Goal: Task Accomplishment & Management: Use online tool/utility

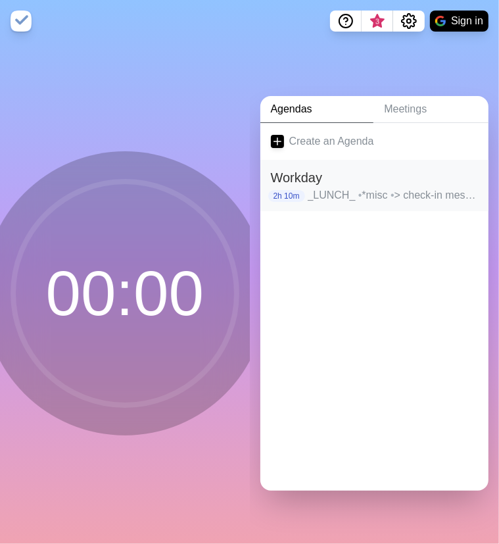
click at [376, 200] on div "Workday 2h 10m _LUNCH_ • *misc • > check-in messaging • email clean-up • SRM Fr…" at bounding box center [374, 185] width 229 height 51
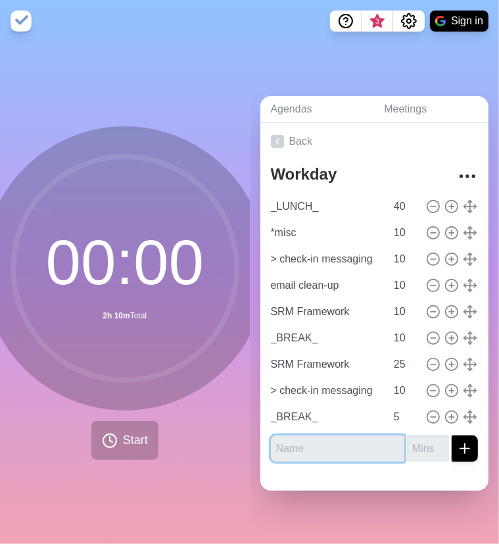
click at [363, 443] on input "text" at bounding box center [338, 448] width 134 height 26
click at [318, 454] on div "Workday _LUNCH_ 40 *misc 10 > check-in messaging 10 email clean-up 10 SRM Frame…" at bounding box center [374, 316] width 229 height 312
click at [315, 442] on input "text" at bounding box center [338, 448] width 134 height 26
type input "planning"
click at [407, 444] on input "number" at bounding box center [428, 448] width 42 height 26
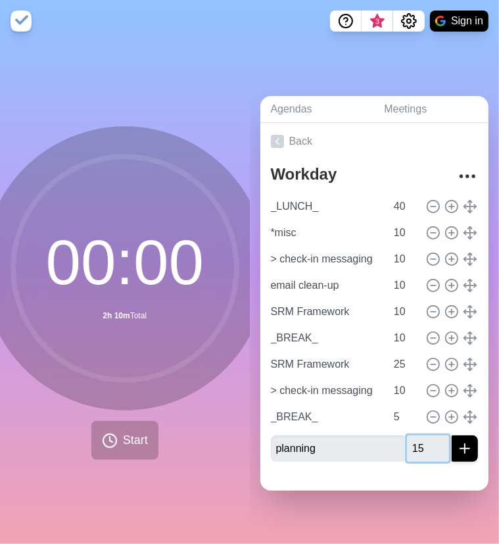
click at [427, 440] on input "15" at bounding box center [428, 448] width 42 height 26
type input "15"
click at [457, 440] on icon "submit" at bounding box center [465, 448] width 16 height 16
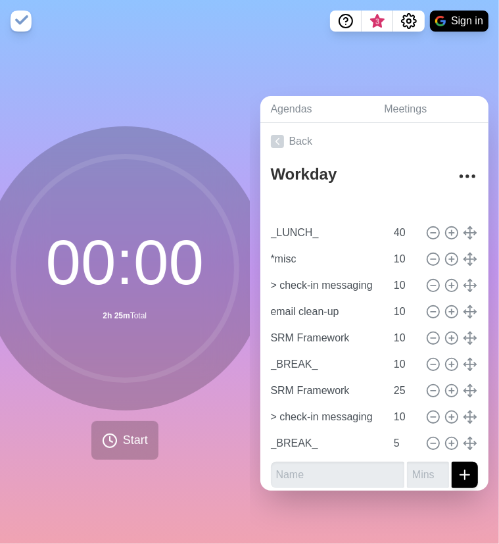
type input "planning"
type input "15"
type input "_LUNCH_"
type input "40"
type input "*misc"
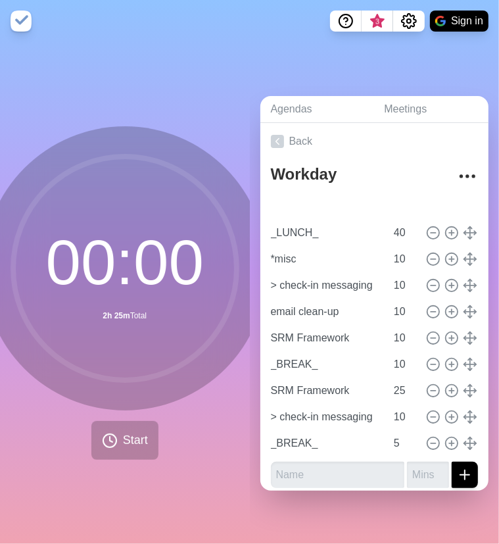
type input "> check-in messaging"
type input "email clean-up"
type input "SRM Framework"
type input "_BREAK_"
type input "10"
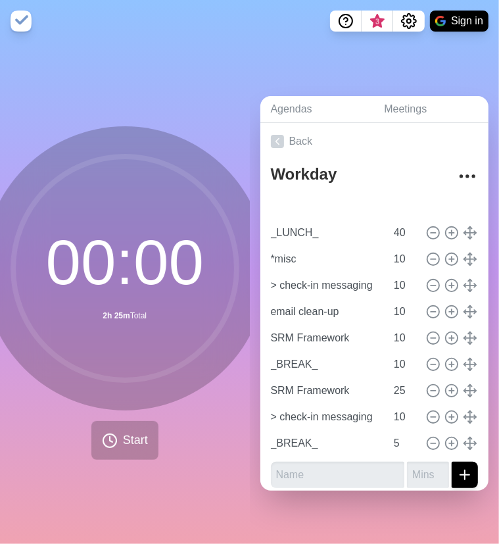
type input "SRM Framework"
type input "25"
type input "> check-in messaging"
type input "10"
type input "_BREAK_"
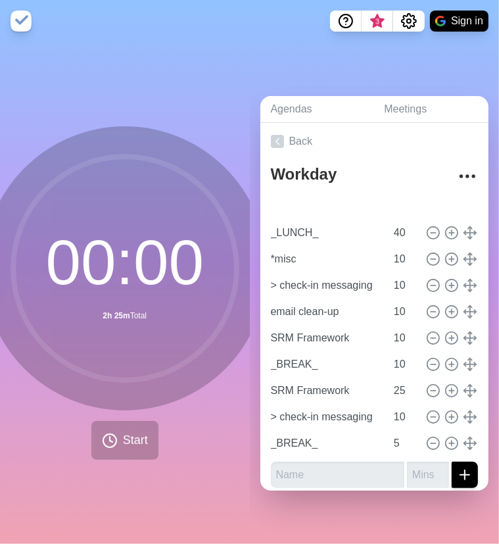
type input "5"
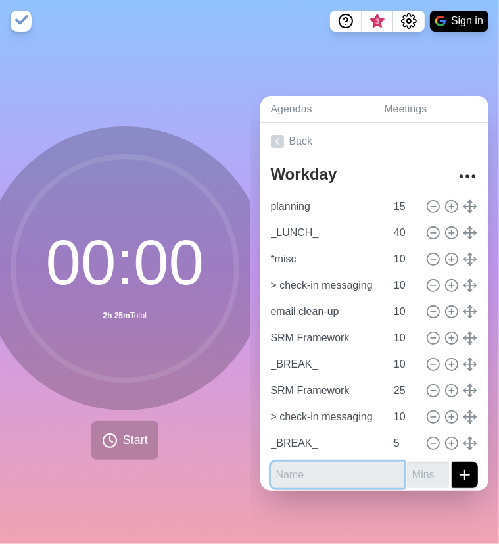
click at [322, 475] on input "text" at bounding box center [338, 474] width 134 height 26
type input "misc"
click at [282, 467] on input "misc" at bounding box center [338, 474] width 134 height 26
drag, startPoint x: 337, startPoint y: 470, endPoint x: 212, endPoint y: 454, distance: 125.3
click at [214, 454] on div "00 : 00 2h 25m Total Start Agendas Meetings Back Workday planning 15 _LUNCH_ 40…" at bounding box center [249, 292] width 499 height 501
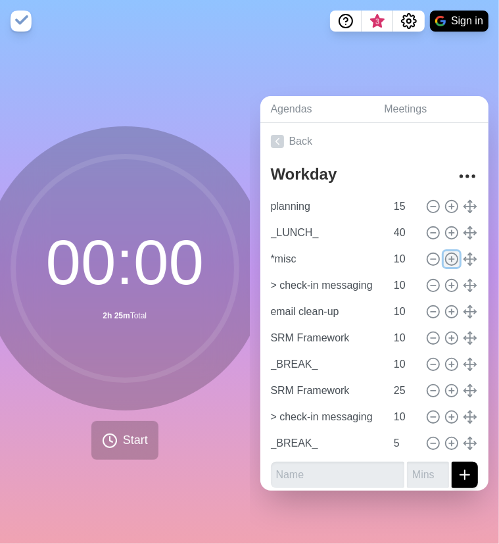
click at [449, 259] on line at bounding box center [451, 259] width 5 height 0
type input "*misc"
type input "> check-in messaging"
type input "email clean-up"
type input "SRM Framework"
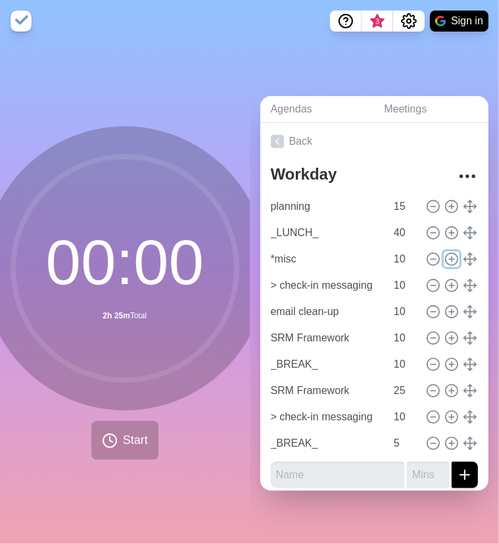
type input "_BREAK_"
type input "10"
type input "SRM Framework"
type input "25"
type input "> check-in messaging"
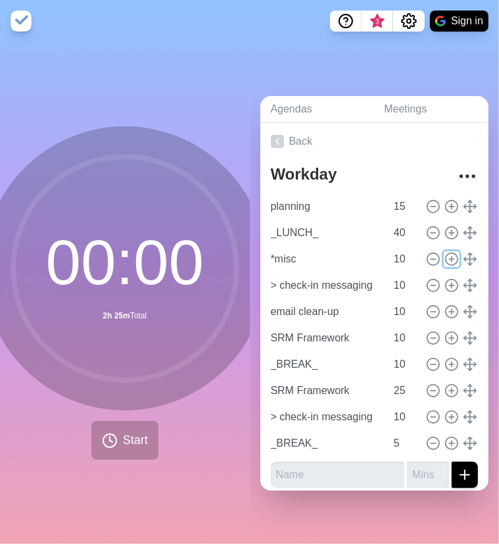
type input "10"
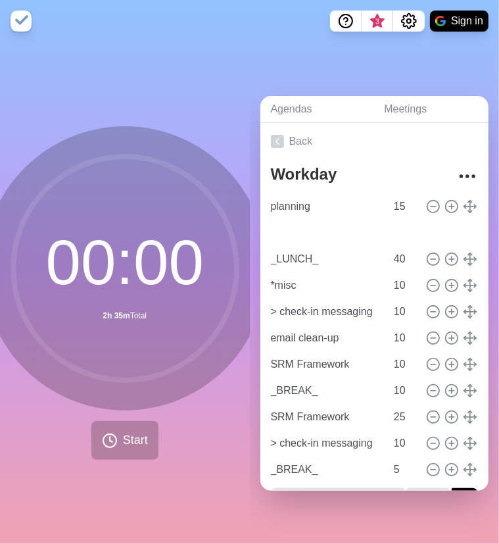
type input "*misc"
type input "10"
type input "_LUNCH_"
type input "40"
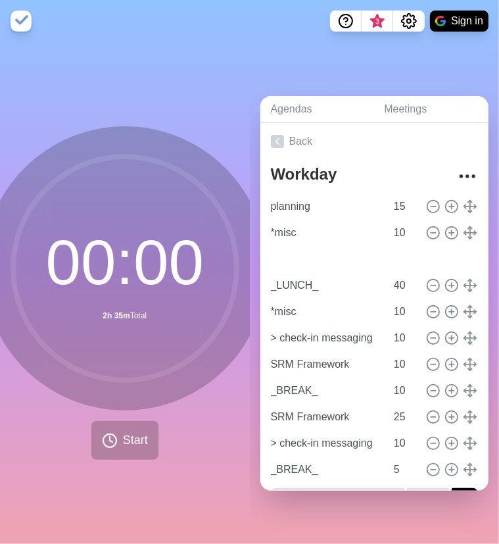
type input "email clean-up"
type input "10"
type input "_LUNCH_"
type input "40"
type input "*misc"
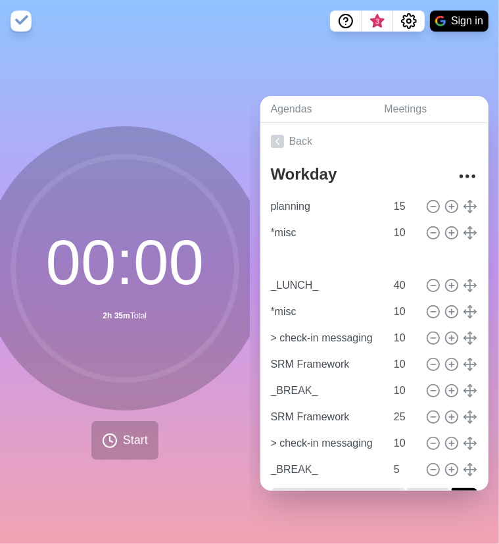
type input "> check-in messaging"
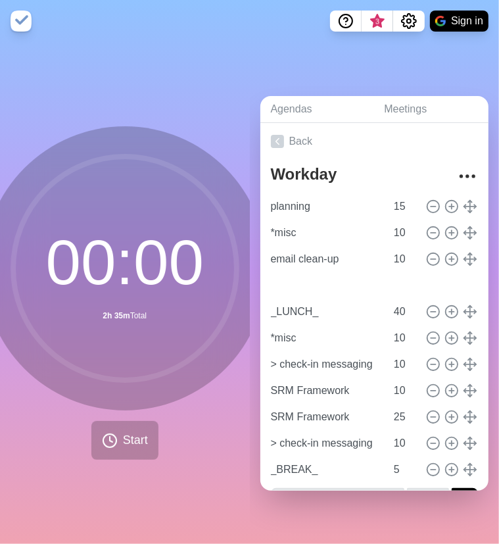
type input "_BREAK_"
type input "10"
type input "_LUNCH_"
type input "40"
type input "*misc"
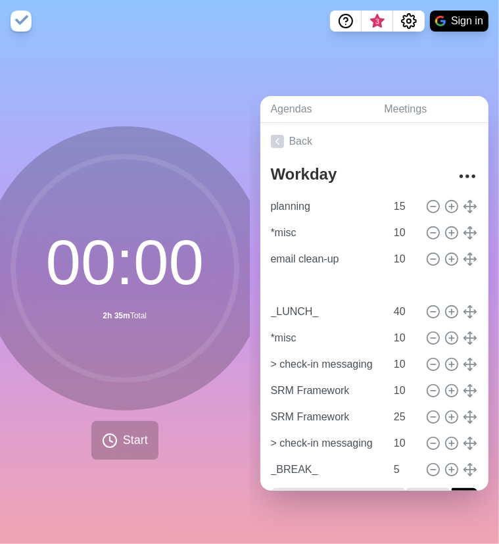
type input "> check-in messaging"
type input "SRM Framework"
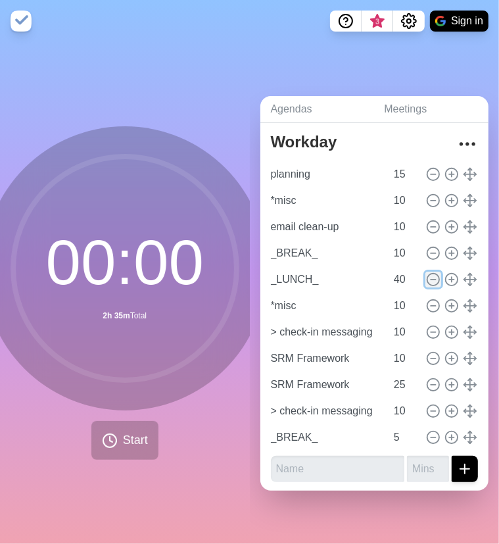
click at [426, 273] on icon at bounding box center [433, 279] width 14 height 14
type input "*misc"
type input "10"
type input "> check-in messaging"
type input "SRM Framework"
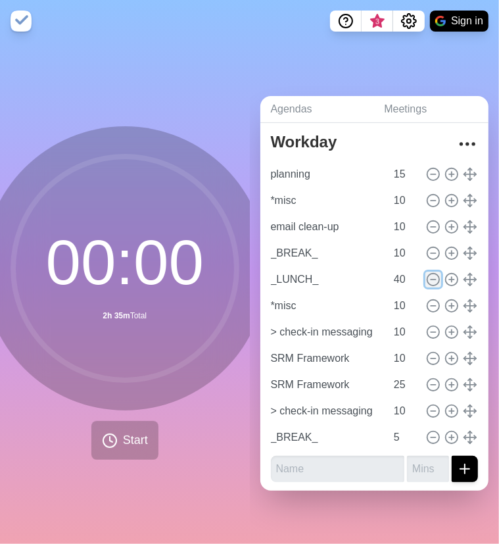
type input "25"
type input "> check-in messaging"
type input "10"
type input "_BREAK_"
type input "5"
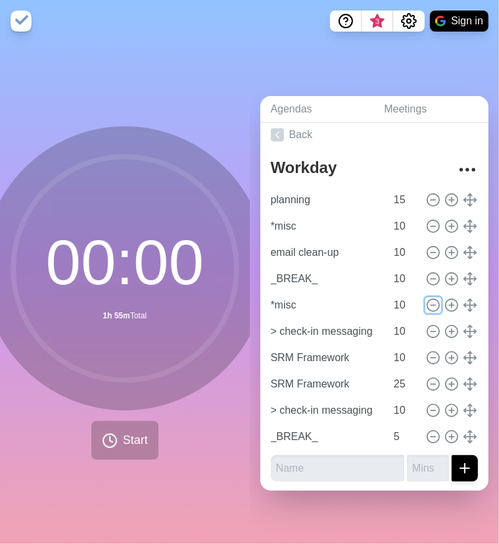
scroll to position [6, 0]
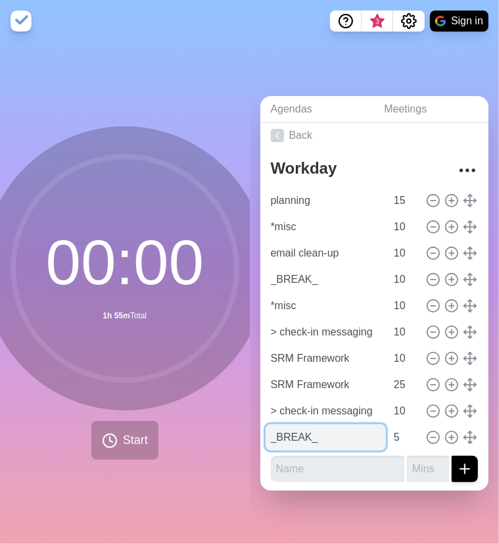
drag, startPoint x: 315, startPoint y: 432, endPoint x: 278, endPoint y: 423, distance: 38.7
click at [278, 424] on input "_BREAK_" at bounding box center [326, 437] width 121 height 26
type input "_LUNCH_"
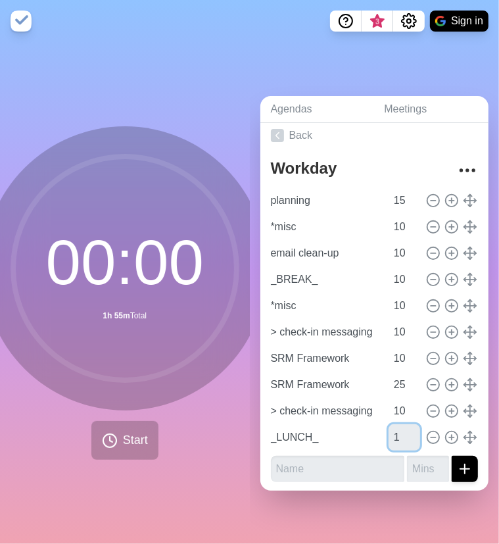
type input "1"
drag, startPoint x: 100, startPoint y: 219, endPoint x: 110, endPoint y: 202, distance: 20.1
click at [105, 214] on circle at bounding box center [124, 267] width 223 height 223
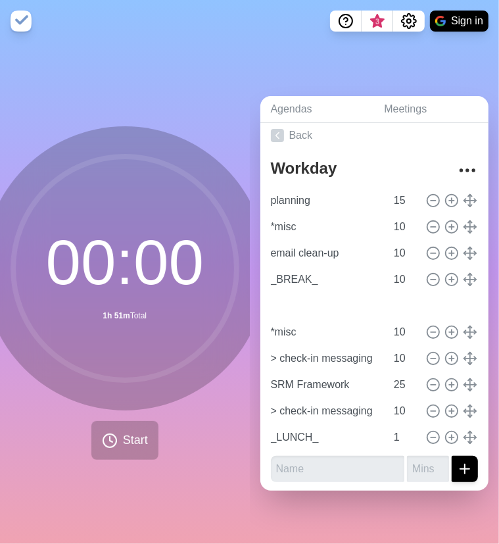
type input "SRM Framework"
type input "*misc"
type input "> check-in messaging"
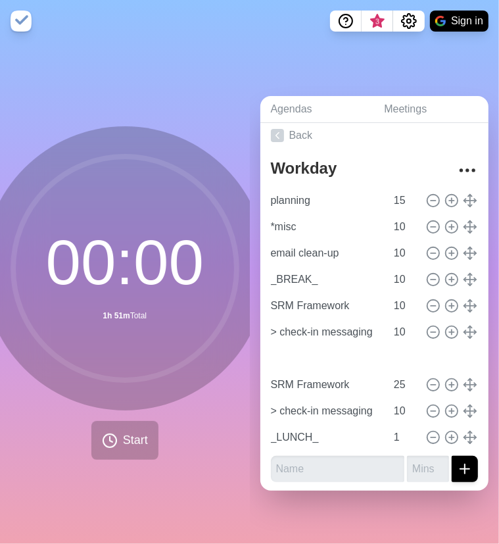
type input "*misc"
type input "> check-in messaging"
click at [464, 277] on polyline at bounding box center [465, 279] width 2 height 4
click at [446, 275] on circle at bounding box center [452, 279] width 12 height 12
type input "_BREAK_"
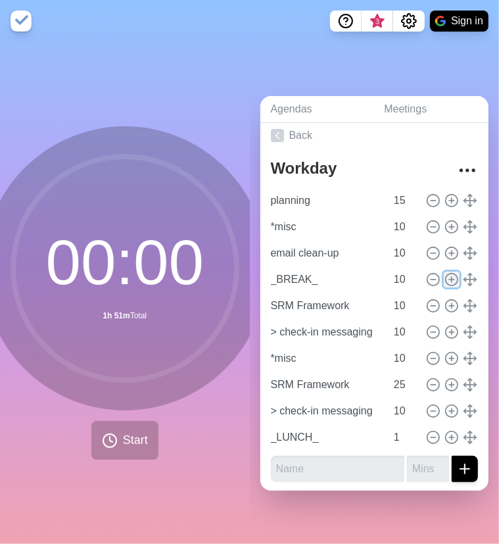
type input "SRM Framework"
type input "> check-in messaging"
type input "*misc"
type input "10"
type input "SRM Framework"
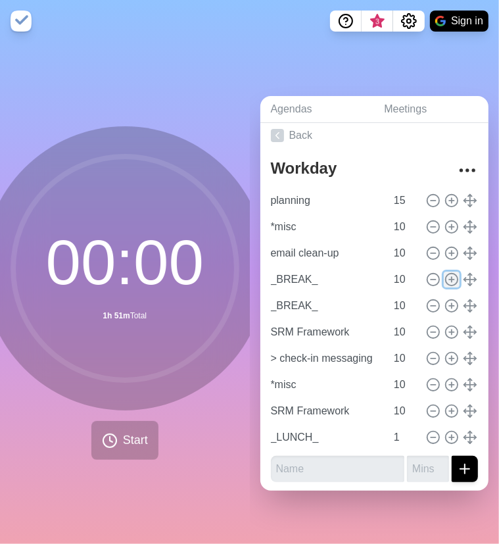
type input "25"
type input "> check-in messaging"
type input "10"
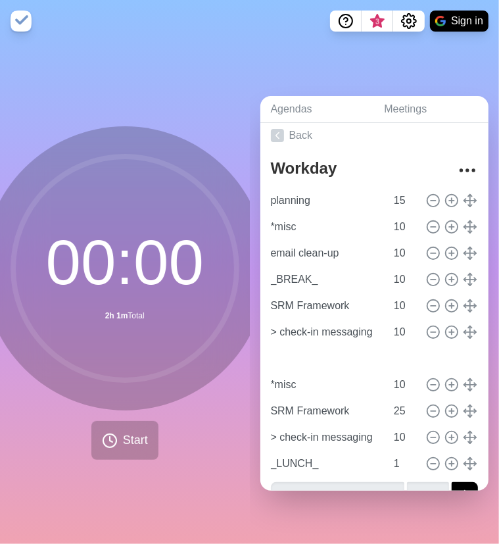
type input "> check-in messaging"
type input "_BREAK_"
type input "SRM Framework"
click at [388, 346] on input "10" at bounding box center [404, 358] width 32 height 26
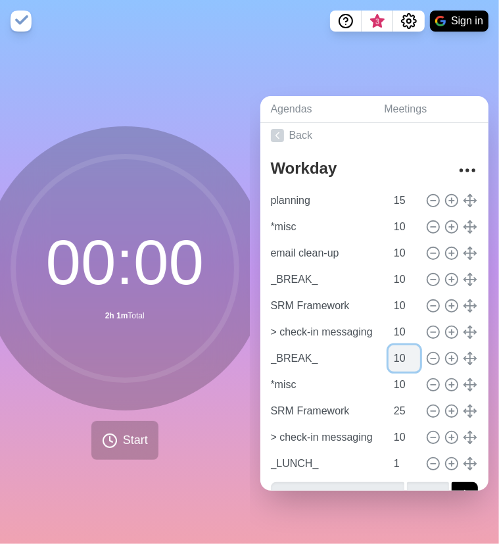
drag, startPoint x: 384, startPoint y: 346, endPoint x: 373, endPoint y: 342, distance: 11.8
click at [388, 345] on input "10" at bounding box center [404, 358] width 32 height 26
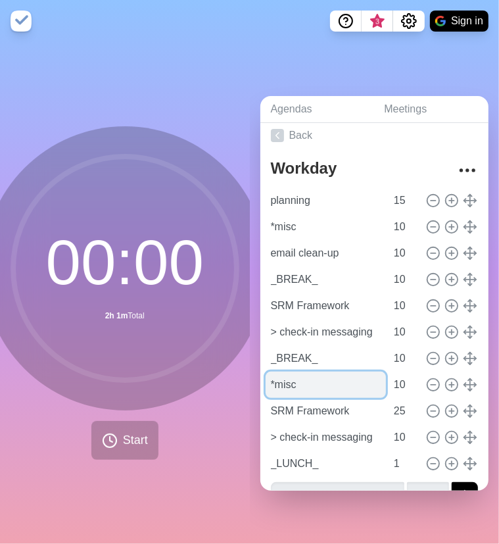
click at [337, 371] on input "*misc" at bounding box center [326, 384] width 121 height 26
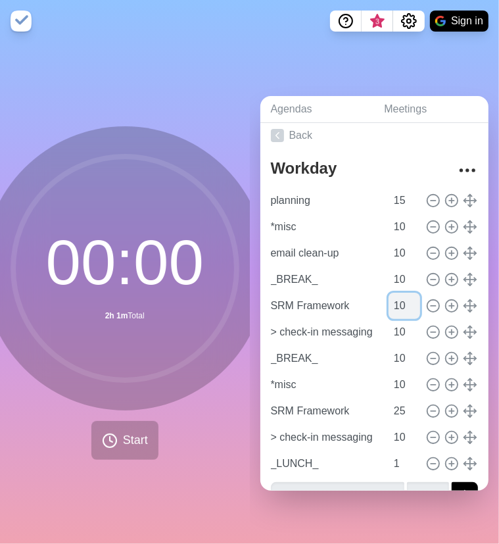
click at [388, 296] on input "10" at bounding box center [404, 305] width 32 height 26
type input "30"
click at [149, 325] on circle at bounding box center [124, 267] width 223 height 223
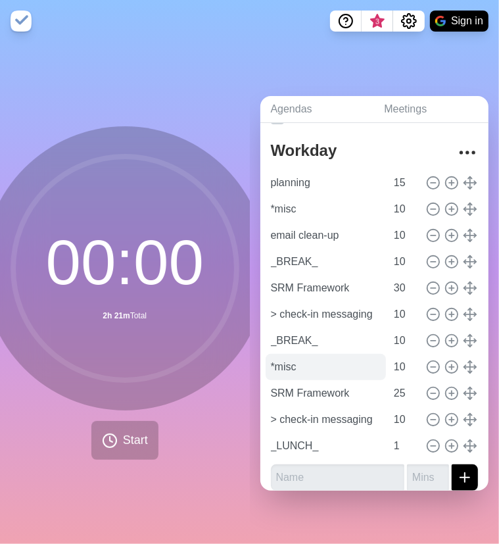
scroll to position [32, 0]
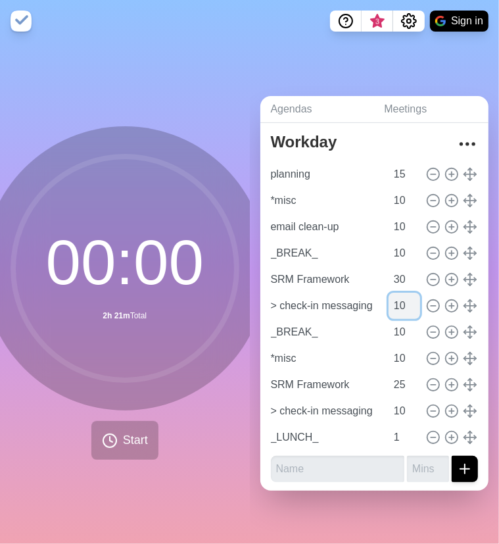
click at [388, 307] on input "10" at bounding box center [404, 305] width 32 height 26
click at [166, 350] on circle at bounding box center [124, 267] width 223 height 223
click at [388, 298] on input "5" at bounding box center [404, 305] width 32 height 26
drag, startPoint x: 388, startPoint y: 302, endPoint x: 363, endPoint y: 292, distance: 27.2
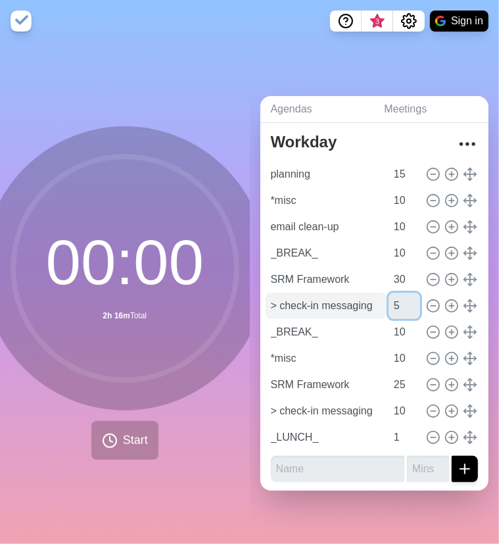
click at [388, 296] on input "5" at bounding box center [404, 305] width 32 height 26
type input "10"
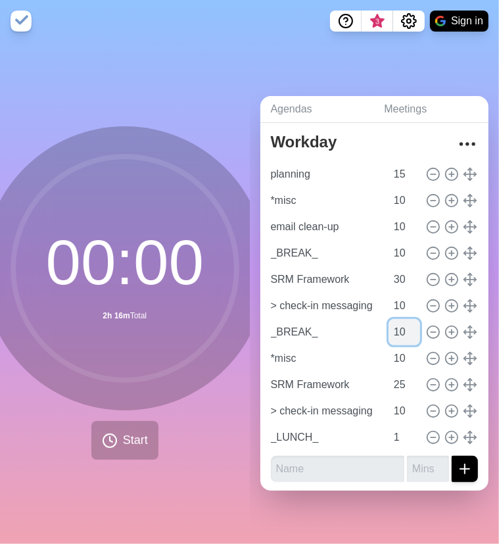
click at [388, 320] on input "10" at bounding box center [404, 332] width 32 height 26
type input "5"
click at [185, 310] on circle at bounding box center [124, 267] width 223 height 223
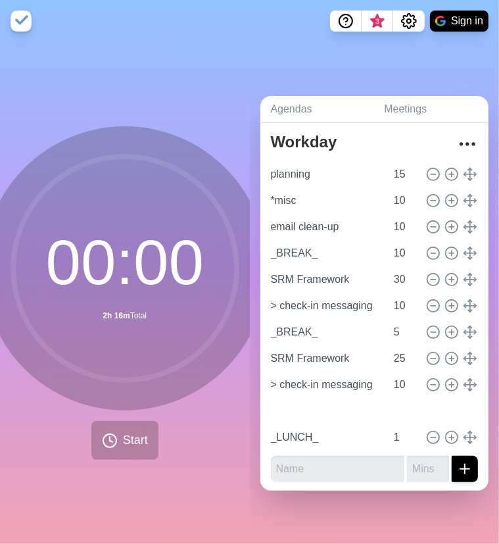
type input "> check-in messaging"
type input "10"
type input "*misc"
type input "SRM Framework"
type input "25"
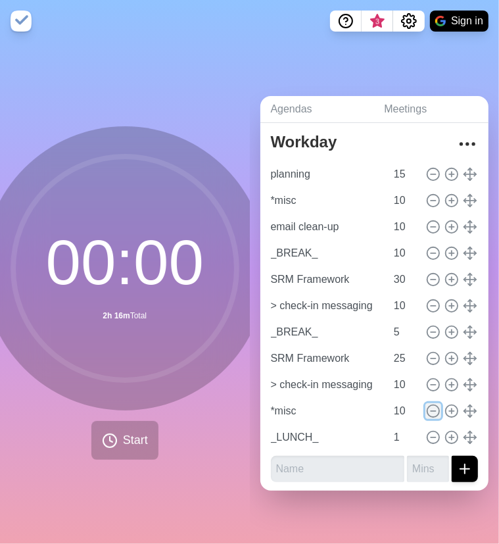
click at [426, 404] on icon at bounding box center [433, 411] width 14 height 14
type input "_LUNCH_"
type input "1"
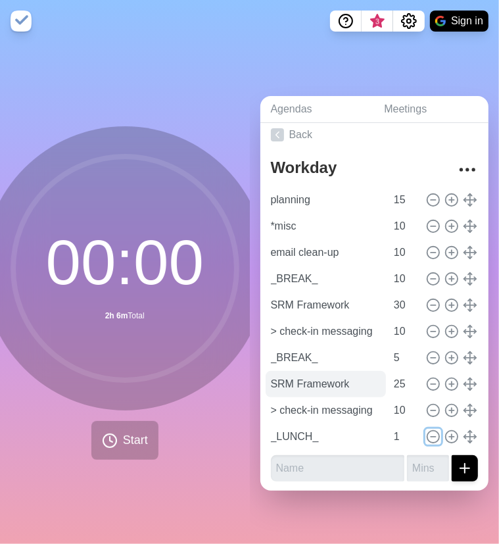
scroll to position [6, 0]
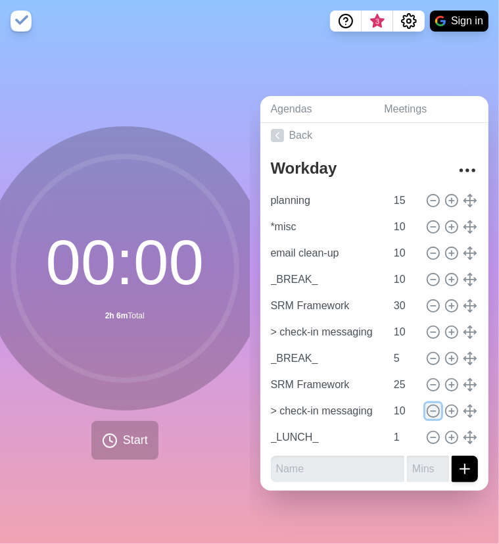
click at [426, 406] on icon at bounding box center [433, 411] width 14 height 14
type input "_LUNCH_"
type input "1"
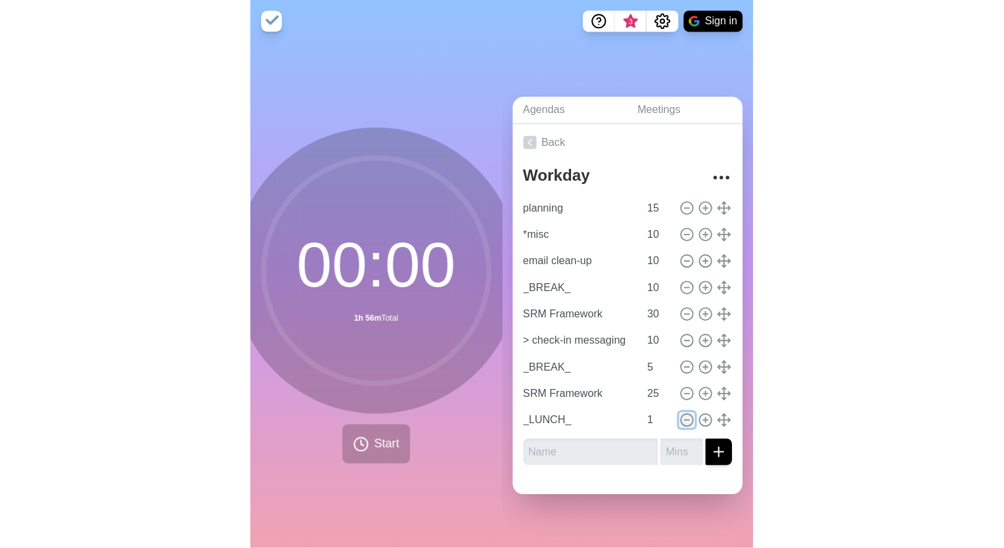
scroll to position [0, 0]
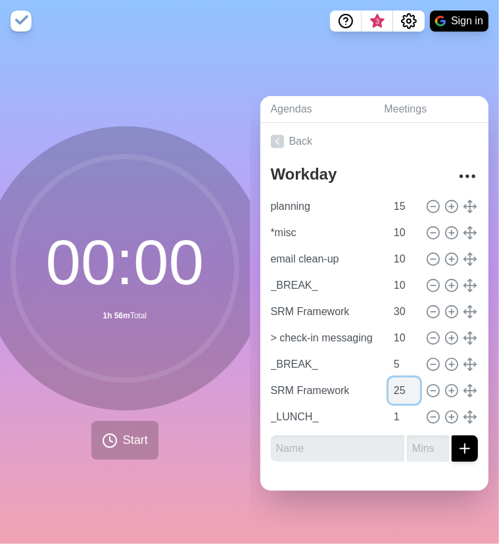
click at [388, 381] on input "25" at bounding box center [404, 390] width 32 height 26
type input "2"
type input "30"
click at [124, 337] on circle at bounding box center [124, 267] width 223 height 223
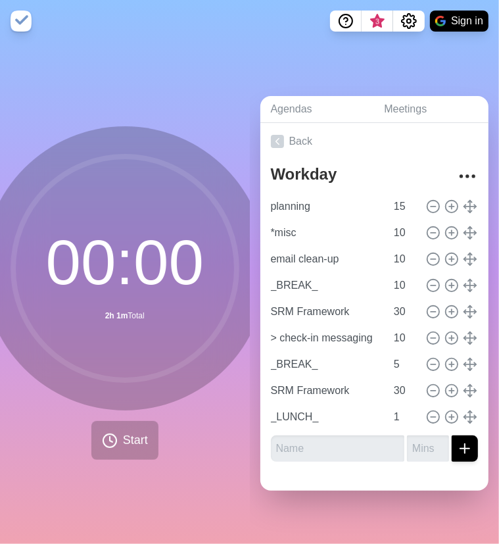
click at [100, 334] on circle at bounding box center [124, 267] width 223 height 223
click at [426, 278] on icon at bounding box center [433, 285] width 14 height 14
type input "SRM Framework"
type input "30"
type input "> check-in messaging"
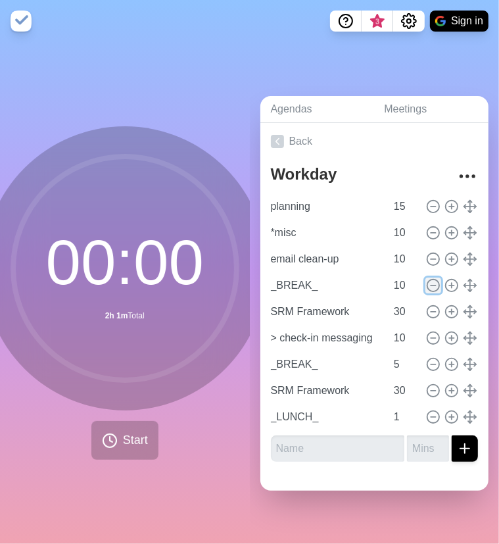
type input "10"
type input "_BREAK_"
type input "5"
type input "SRM Framework"
type input "30"
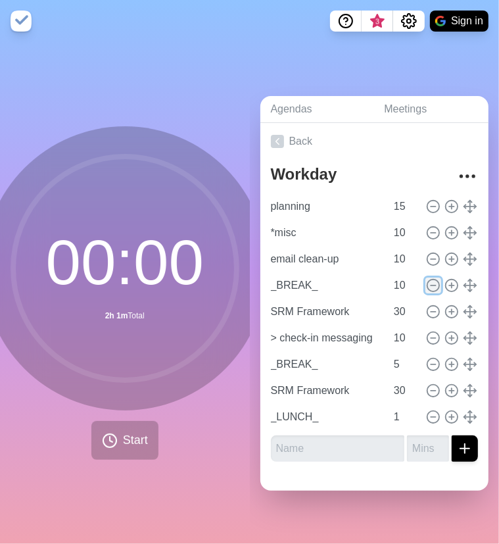
type input "_LUNCH_"
type input "1"
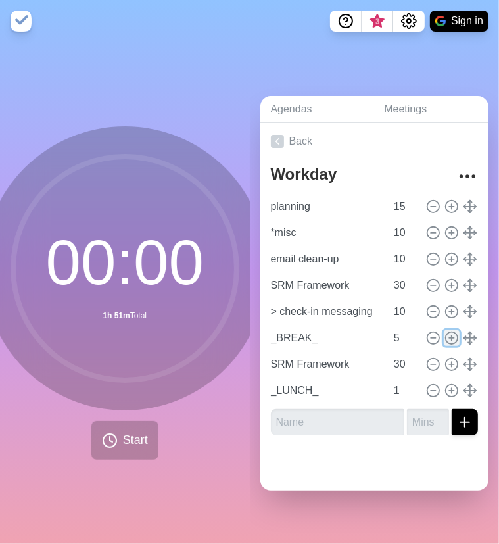
click at [444, 333] on icon at bounding box center [451, 338] width 14 height 14
type input "_BREAK_"
type input "5"
type input "SRM Framework"
type input "30"
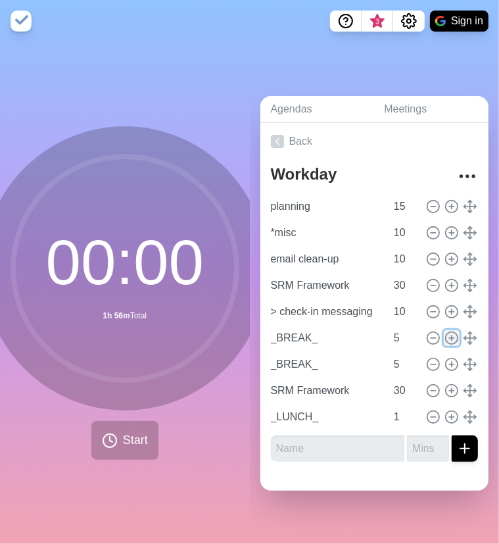
click at [444, 333] on icon at bounding box center [451, 338] width 14 height 14
type input "_BREAK_"
type input "5"
type input "SRM Framework"
type input "30"
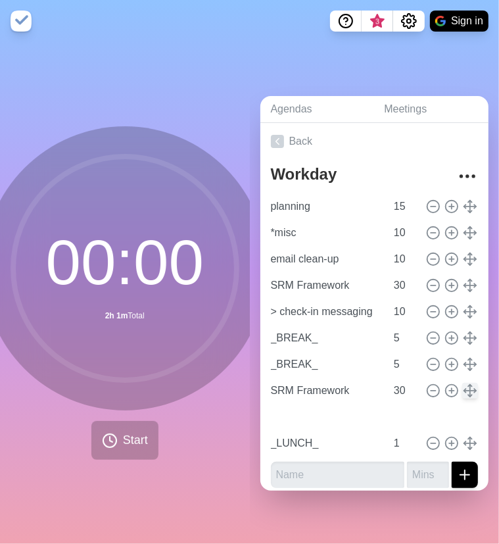
type input "SRM Framework"
type input "30"
type input "_BREAK_"
type input "5"
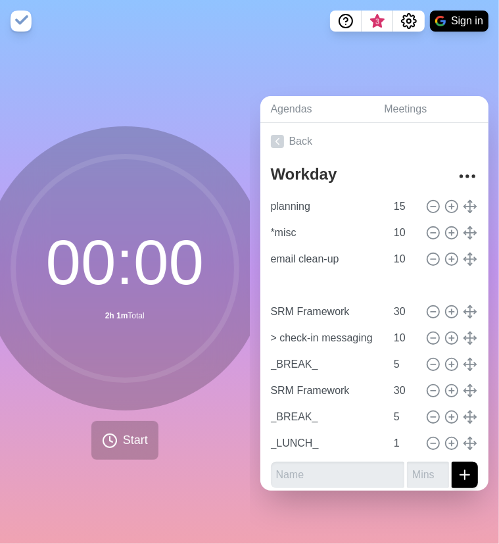
type input "_BREAK_"
type input "5"
type input "SRM Framework"
type input "30"
type input "> check-in messaging"
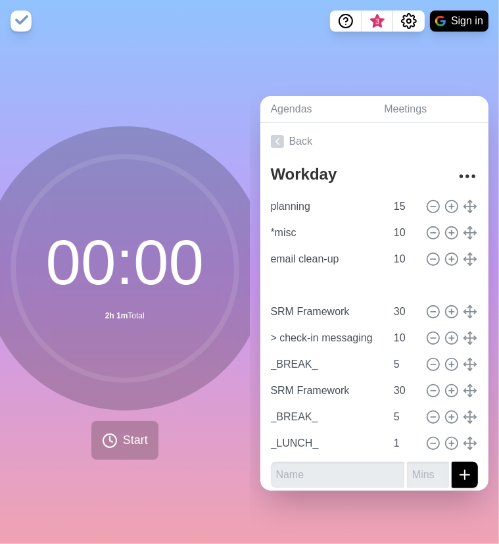
type input "10"
drag, startPoint x: 382, startPoint y: 281, endPoint x: 391, endPoint y: 269, distance: 15.5
click at [366, 280] on div "_BREAK_ 5" at bounding box center [375, 285] width 218 height 26
type input "10"
click at [107, 358] on circle at bounding box center [124, 267] width 223 height 223
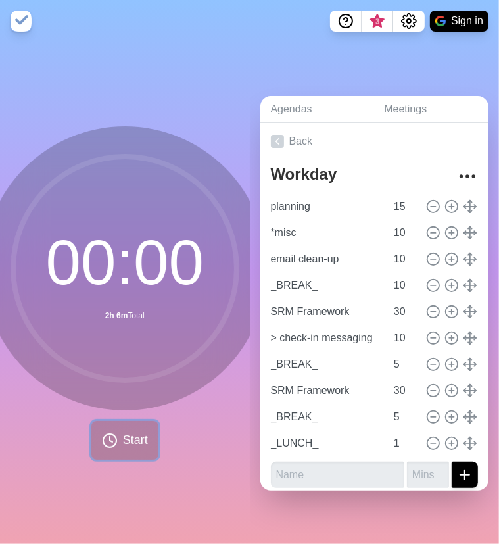
click at [143, 447] on button "Start" at bounding box center [124, 440] width 67 height 39
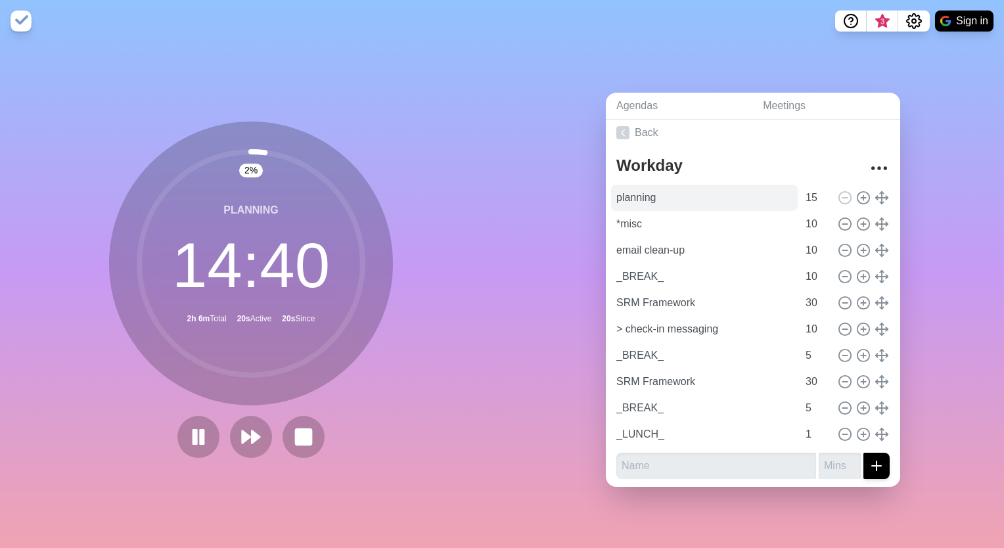
scroll to position [7, 0]
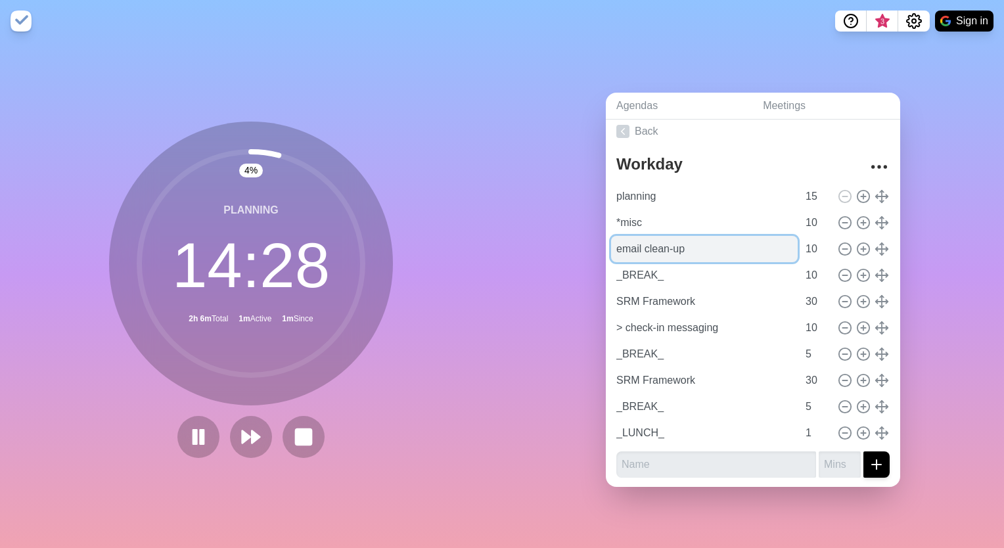
click at [498, 243] on input "email clean-up" at bounding box center [704, 249] width 187 height 26
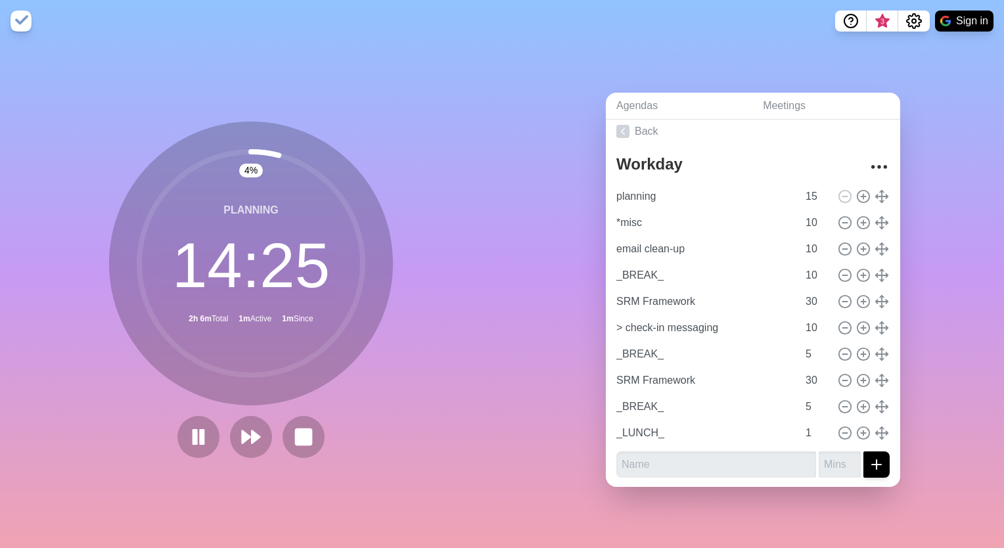
click at [498, 248] on div "Agendas Meetings Back Workday planning 15 *misc 10 email clean-up 10 _BREAK_ 10…" at bounding box center [753, 295] width 502 height 506
click at [498, 292] on input "30" at bounding box center [817, 302] width 32 height 26
drag, startPoint x: 803, startPoint y: 294, endPoint x: 796, endPoint y: 292, distance: 7.5
click at [498, 292] on input "30" at bounding box center [817, 302] width 32 height 26
type input "35"
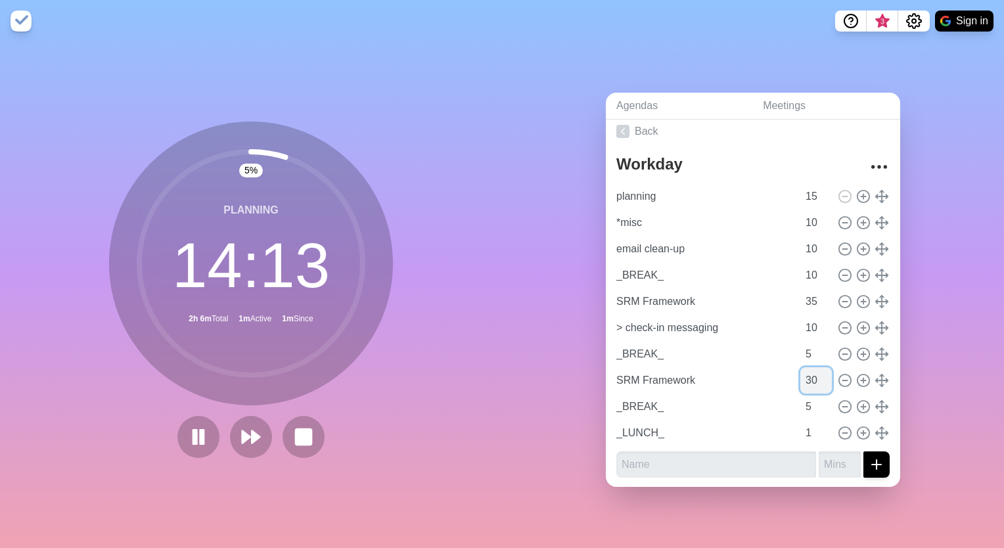
click at [498, 381] on input "30" at bounding box center [817, 380] width 32 height 26
click at [498, 375] on input "30" at bounding box center [817, 380] width 32 height 26
type input "35"
click at [486, 259] on div "6 % planning 14 : 10 2h 11m Total 1m Active 1m Since" at bounding box center [251, 295] width 502 height 506
click at [498, 377] on icon at bounding box center [863, 380] width 14 height 14
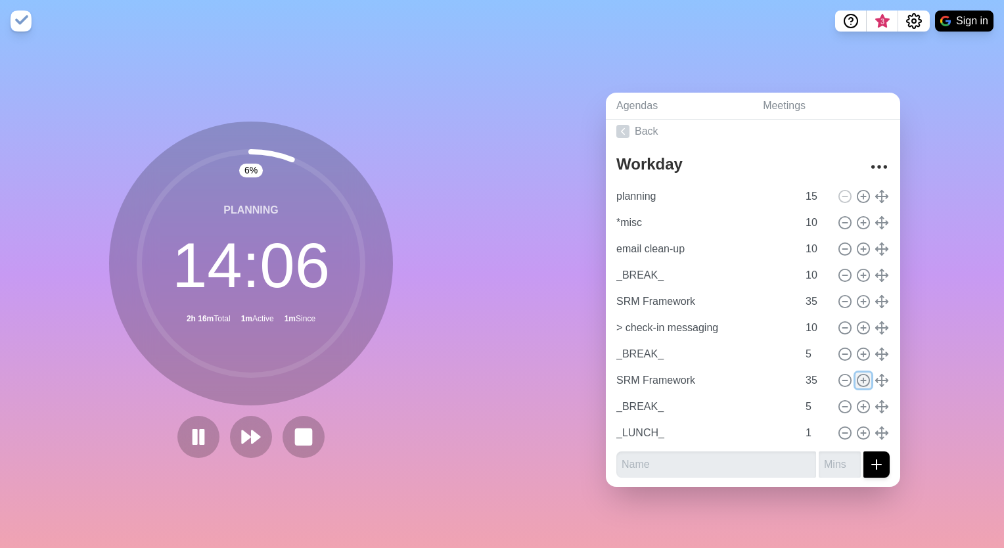
type input "SRM Framework"
type input "35"
type input "_BREAK_"
type input "5"
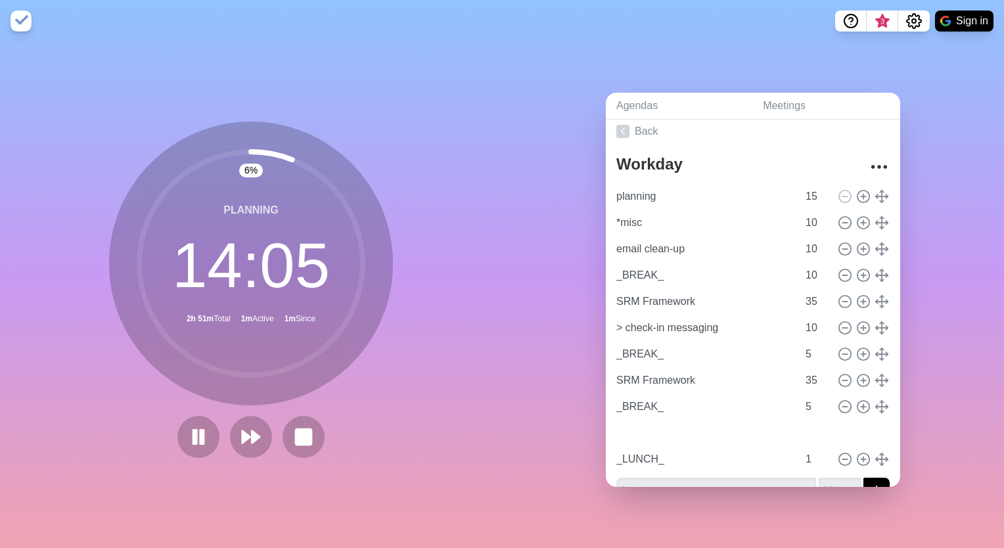
type input "SRM Framework"
type input "35"
type input "_BREAK_"
type input "5"
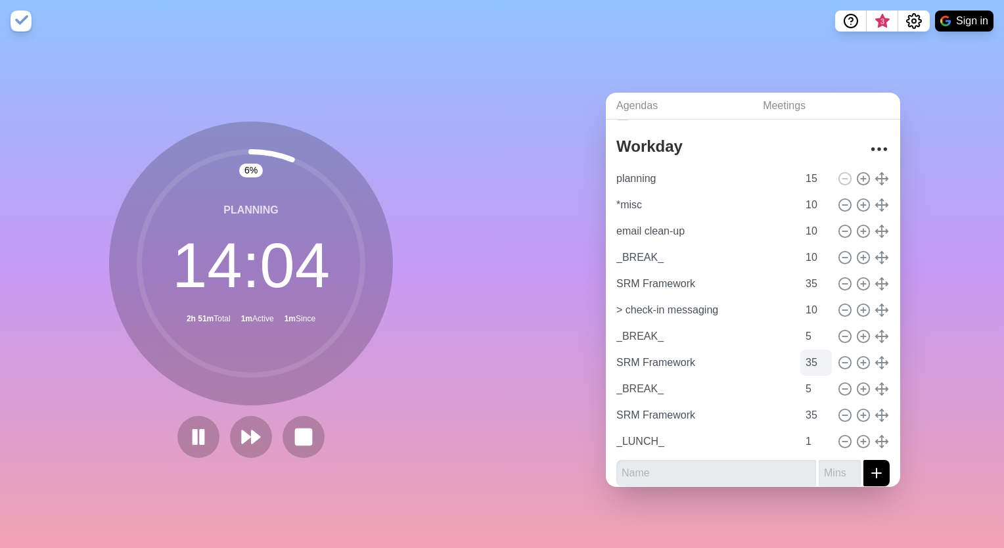
scroll to position [33, 0]
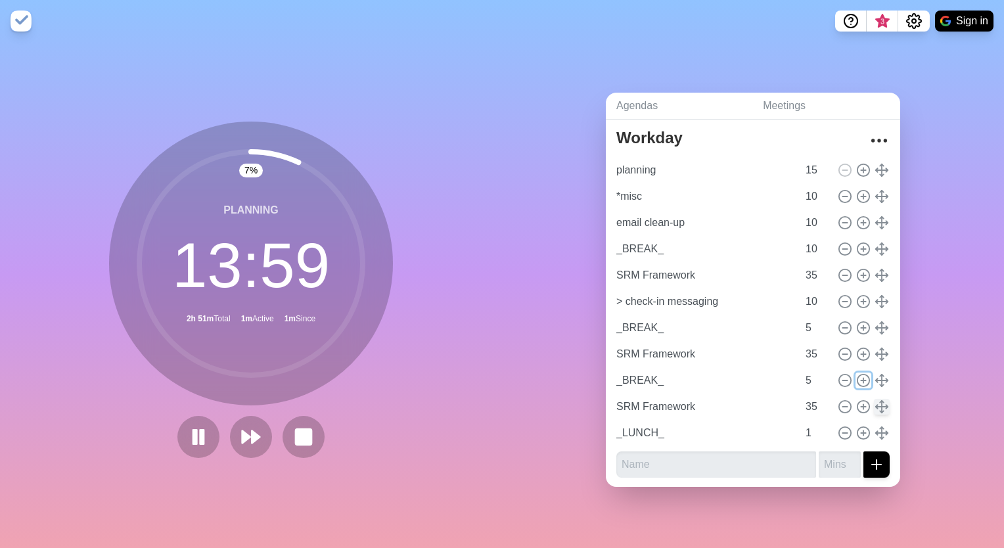
drag, startPoint x: 847, startPoint y: 373, endPoint x: 860, endPoint y: 393, distance: 24.2
click at [498, 373] on icon at bounding box center [863, 380] width 14 height 14
type input "_BREAK_"
type input "5"
type input "SRM Framework"
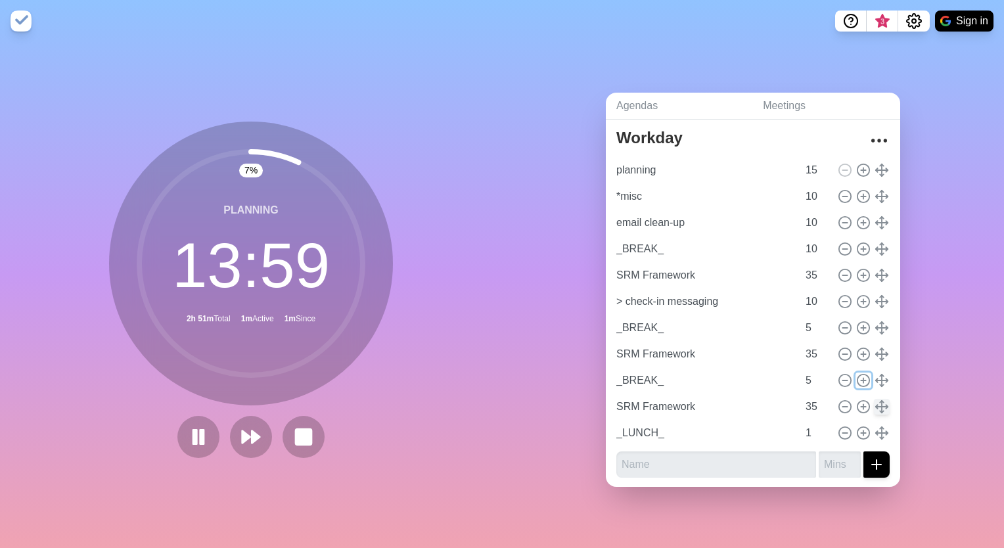
type input "35"
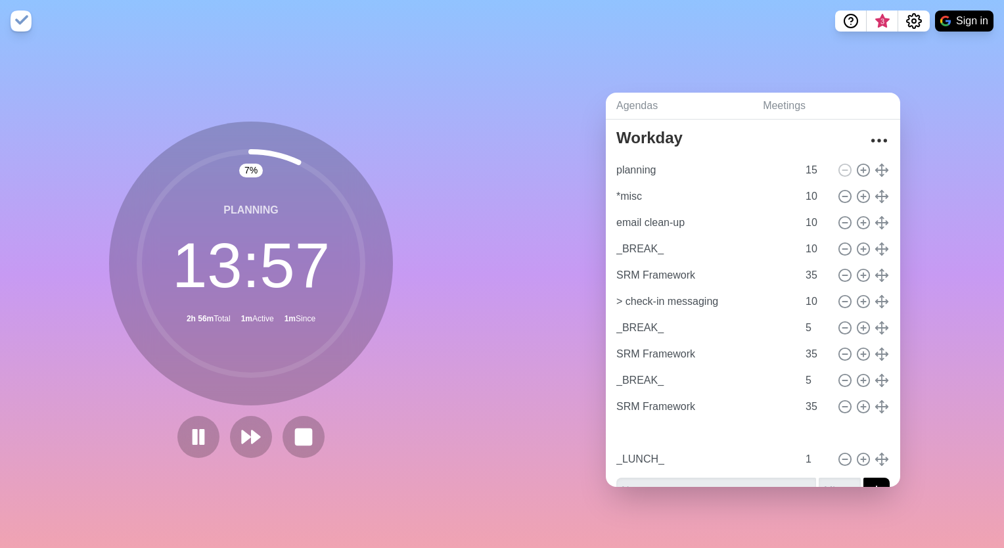
type input "_BREAK_"
type input "5"
type input "SRM Framework"
type input "35"
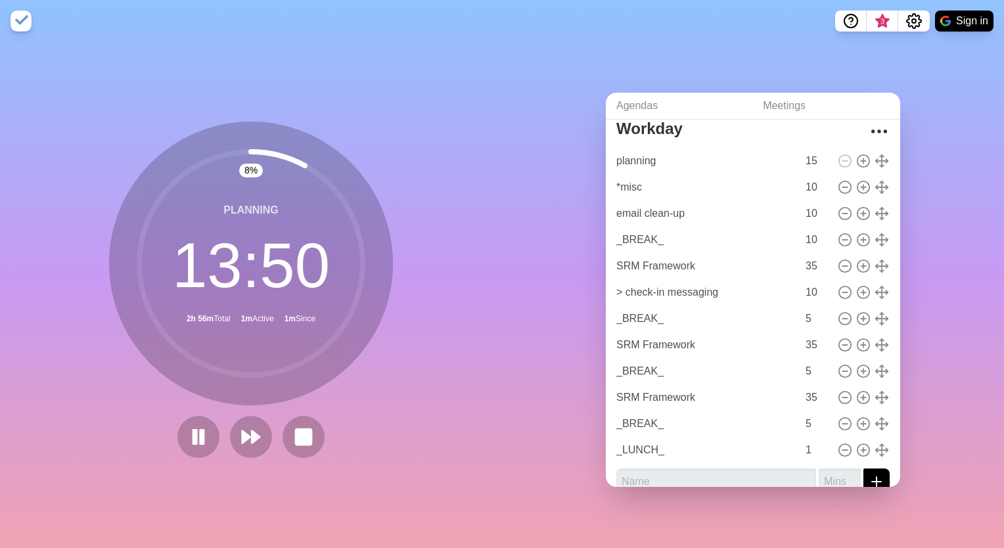
scroll to position [59, 0]
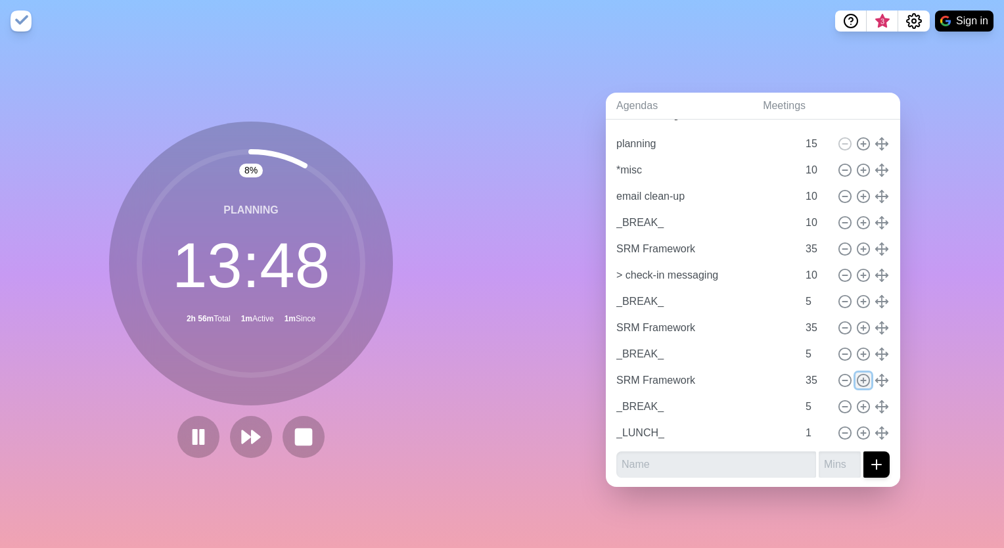
click at [498, 375] on circle at bounding box center [864, 381] width 12 height 12
type input "SRM Framework"
type input "35"
type input "_BREAK_"
type input "5"
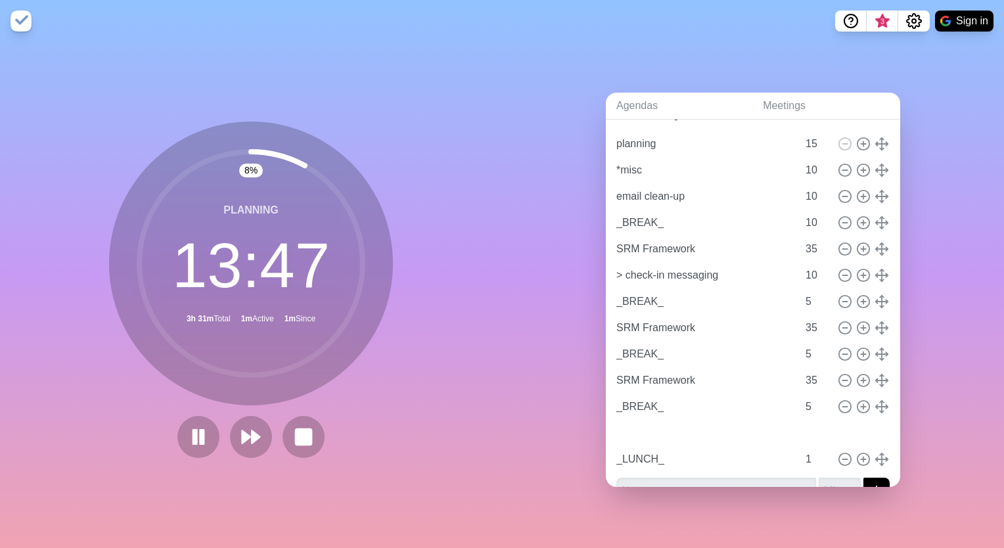
type input "SRM Framework"
type input "35"
type input "_BREAK_"
type input "5"
click at [498, 314] on div "Agendas Meetings Back Workday planning 15 *misc 10 email clean-up 10 _BREAK_ 10…" at bounding box center [753, 295] width 502 height 506
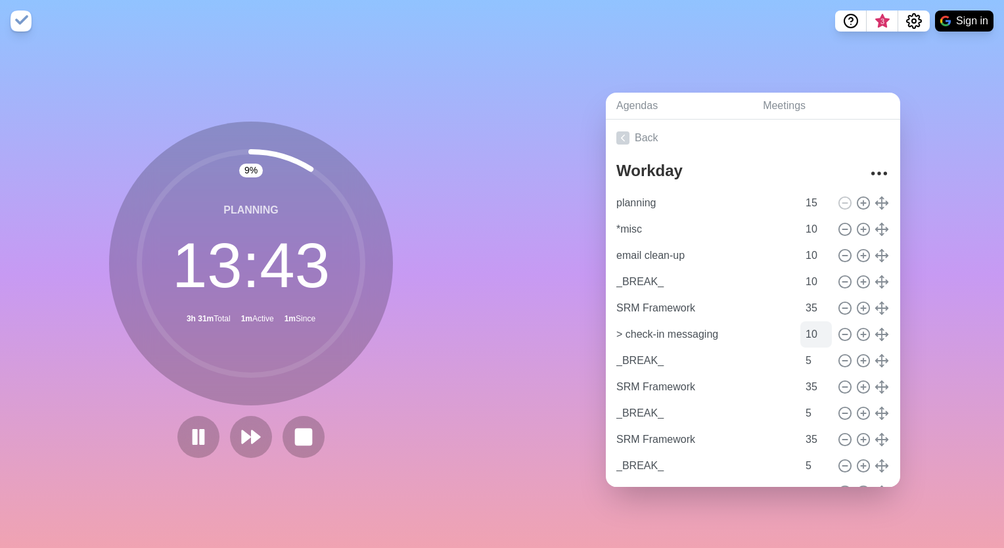
scroll to position [85, 0]
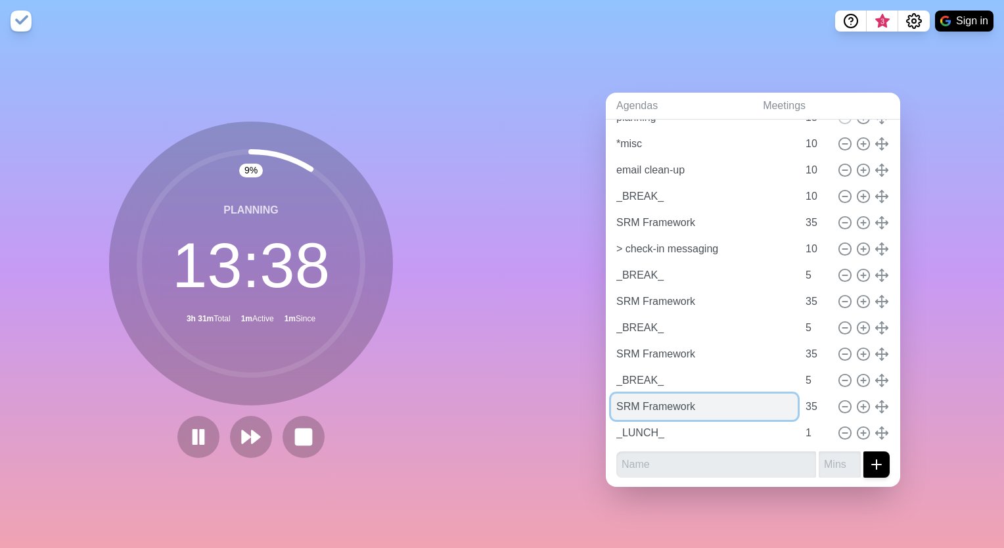
click at [498, 399] on input "SRM Framework" at bounding box center [704, 407] width 187 height 26
drag, startPoint x: 700, startPoint y: 401, endPoint x: 536, endPoint y: 383, distance: 164.7
click at [498, 383] on div "Agendas Meetings Back Workday planning 15 *misc 10 email clean-up 10 _BREAK_ 10…" at bounding box center [753, 295] width 502 height 506
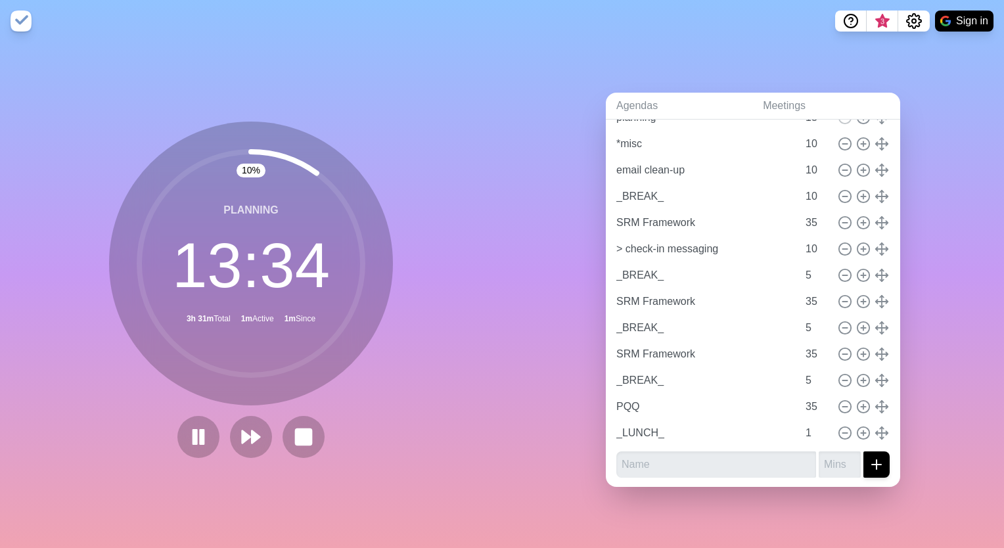
click at [432, 130] on div "10 % planning 13 : 34 3h 31m Total 1m Active 1m Since" at bounding box center [251, 295] width 502 height 506
click at [498, 402] on circle at bounding box center [845, 407] width 12 height 12
type input "_LUNCH_"
type input "1"
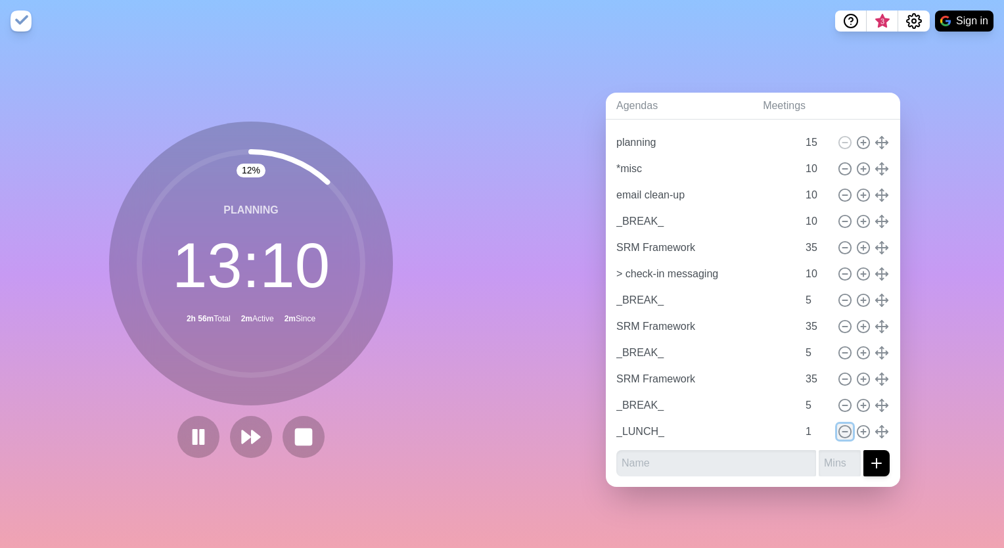
scroll to position [59, 0]
click at [498, 404] on icon at bounding box center [845, 407] width 14 height 14
type input "_LUNCH_"
type input "1"
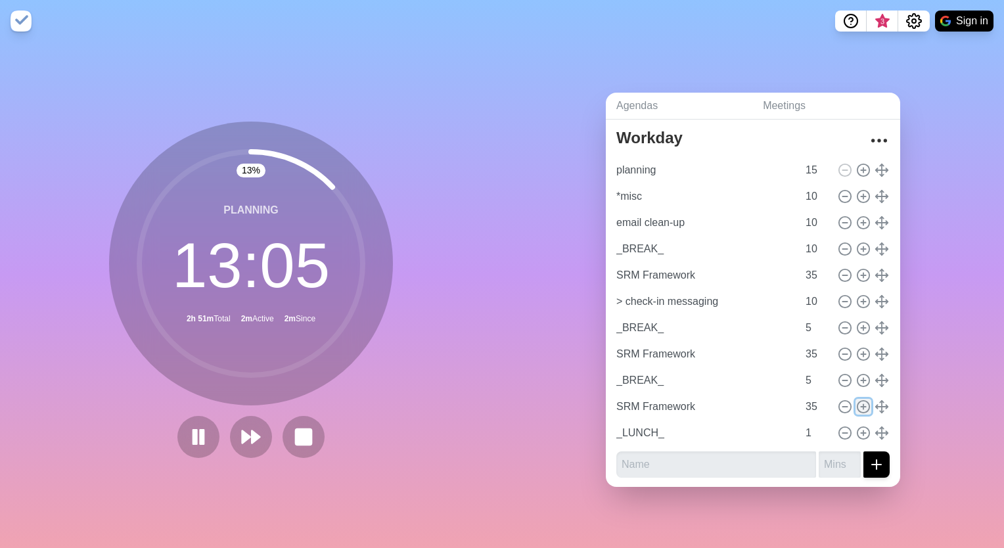
click at [498, 400] on icon at bounding box center [863, 407] width 14 height 14
type input "SRM Framework"
type input "35"
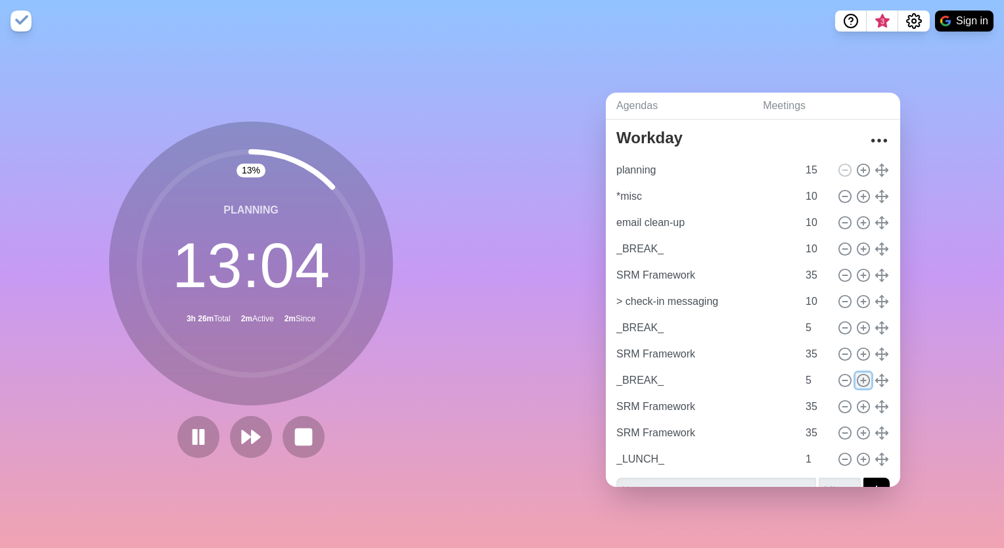
click at [498, 381] on line at bounding box center [863, 381] width 5 height 0
type input "_BREAK_"
type input "5"
type input "SRM Framework"
type input "35"
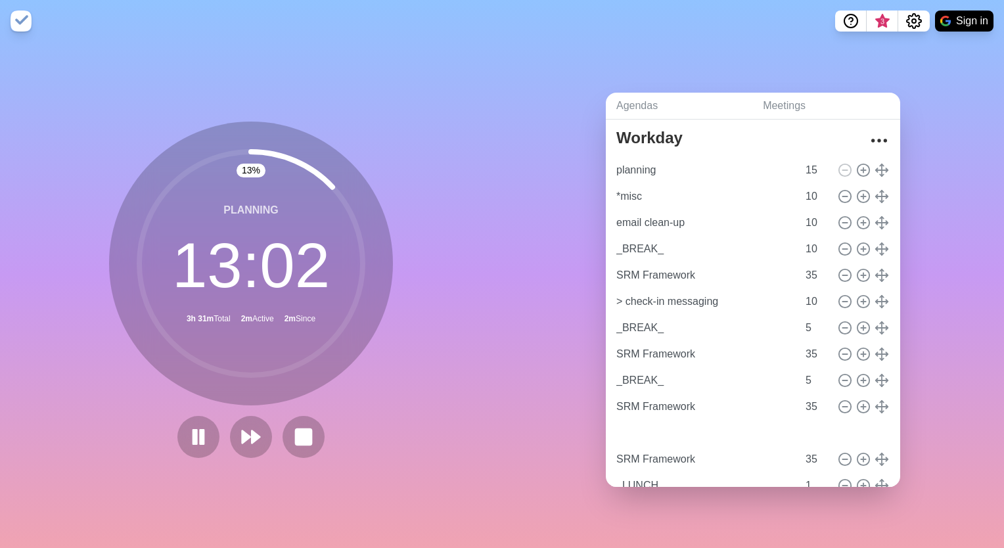
type input "_BREAK_"
type input "5"
type input "SRM Framework"
type input "35"
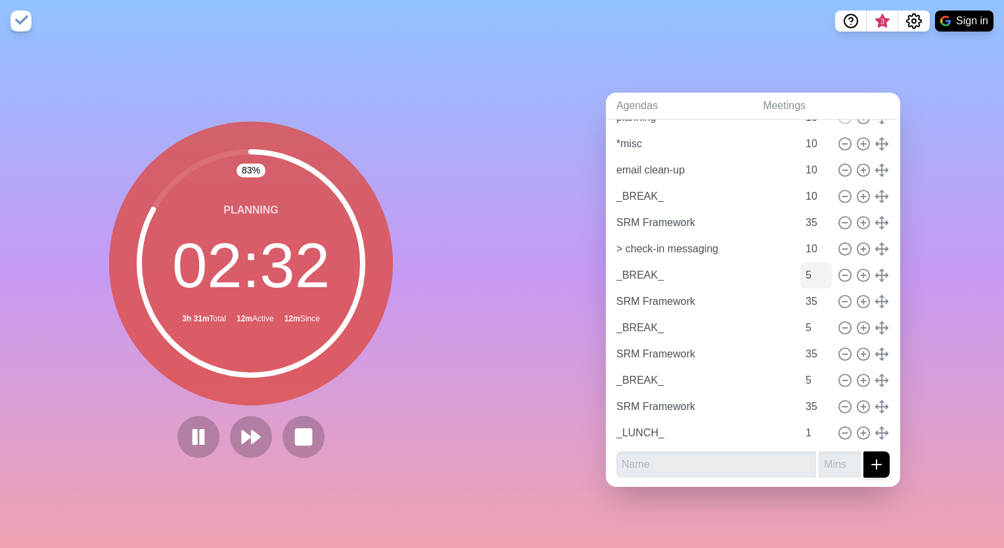
scroll to position [0, 0]
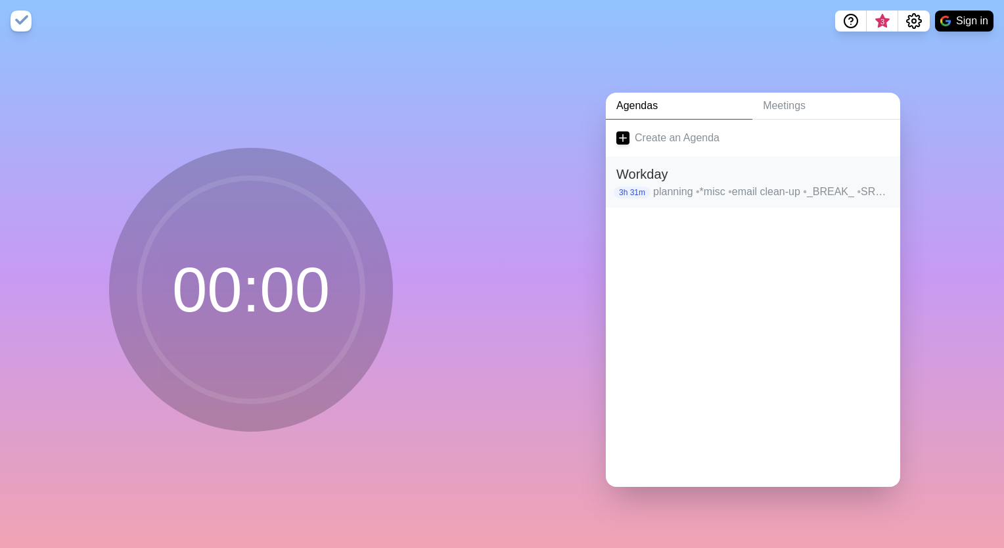
click at [712, 188] on p "planning • *misc • email clean-up • _BREAK_ • SRM Framework • > check-in messag…" at bounding box center [771, 192] width 237 height 16
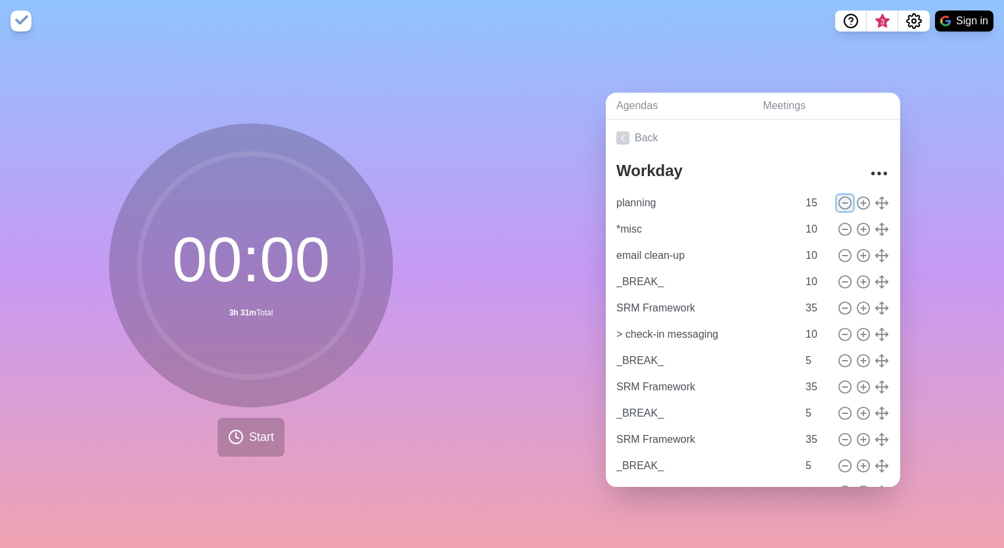
click at [838, 196] on icon at bounding box center [845, 203] width 14 height 14
type input "*misc"
type input "10"
type input "email clean-up"
type input "_BREAK_"
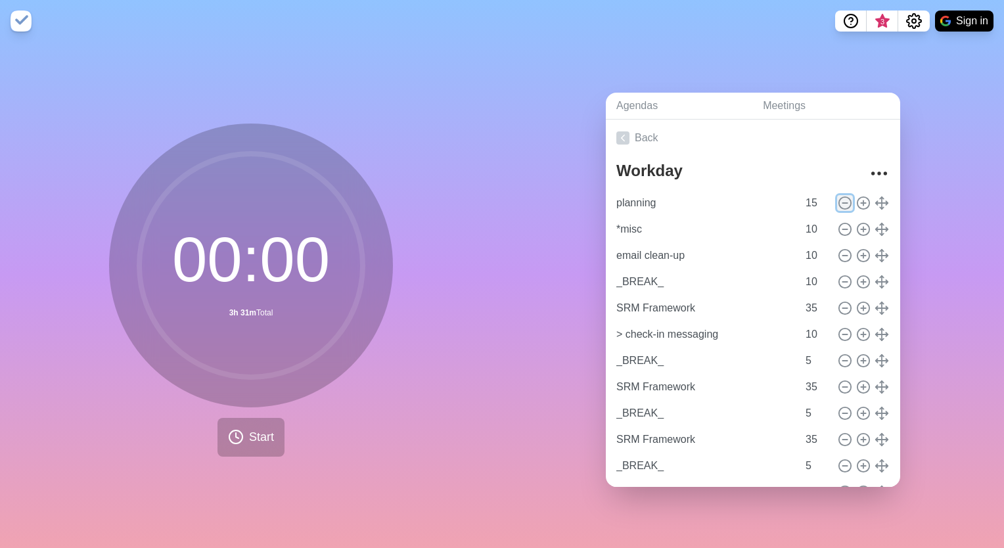
type input "SRM Framework"
type input "35"
type input "> check-in messaging"
type input "10"
type input "_BREAK_"
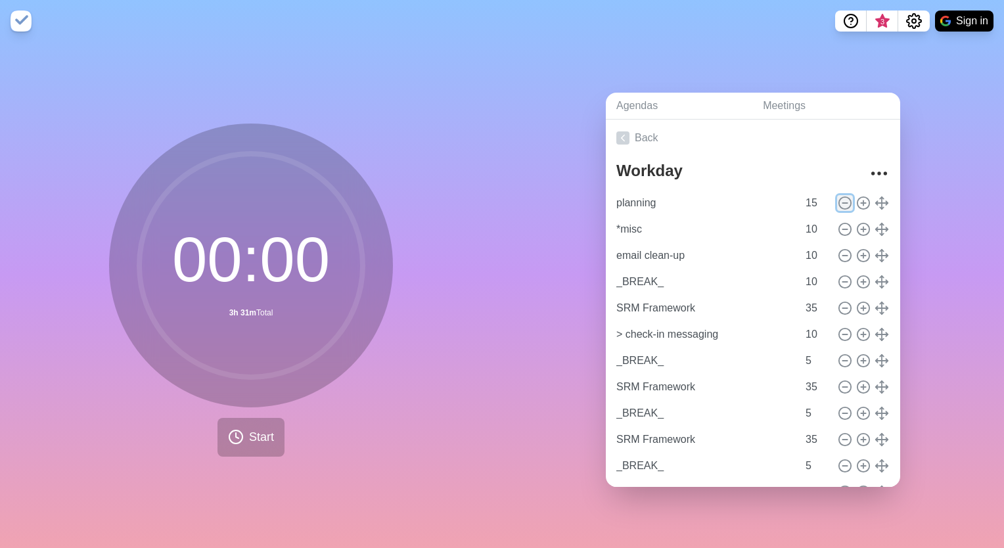
type input "5"
type input "SRM Framework"
type input "35"
type input "_BREAK_"
type input "5"
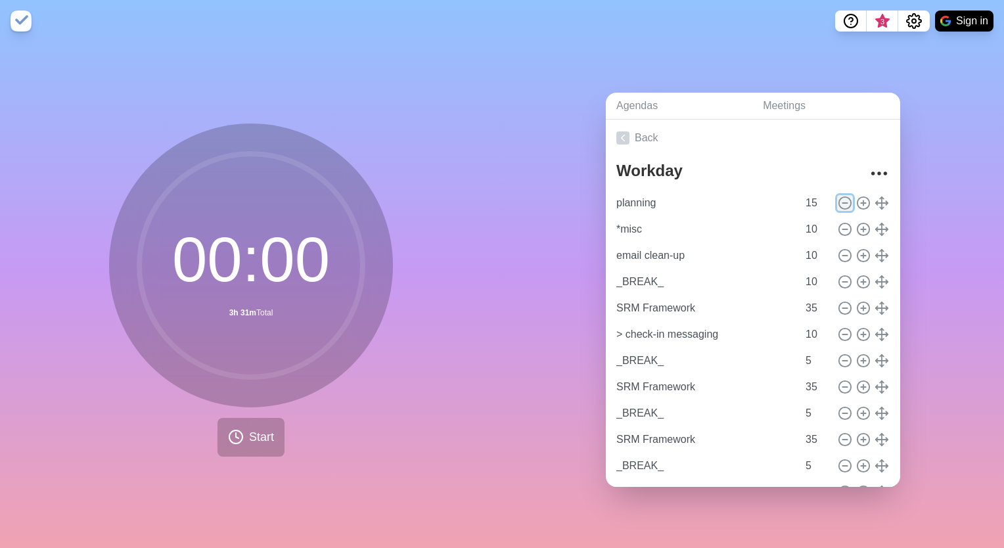
type input "SRM Framework"
type input "35"
type input "_BREAK_"
type input "5"
type input "SRM Framework"
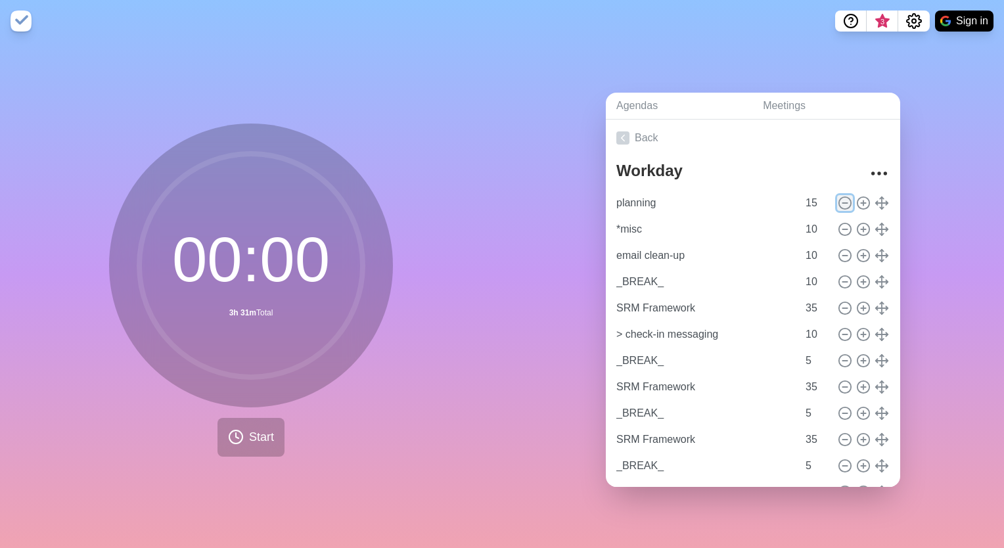
type input "35"
type input "_LUNCH_"
type input "1"
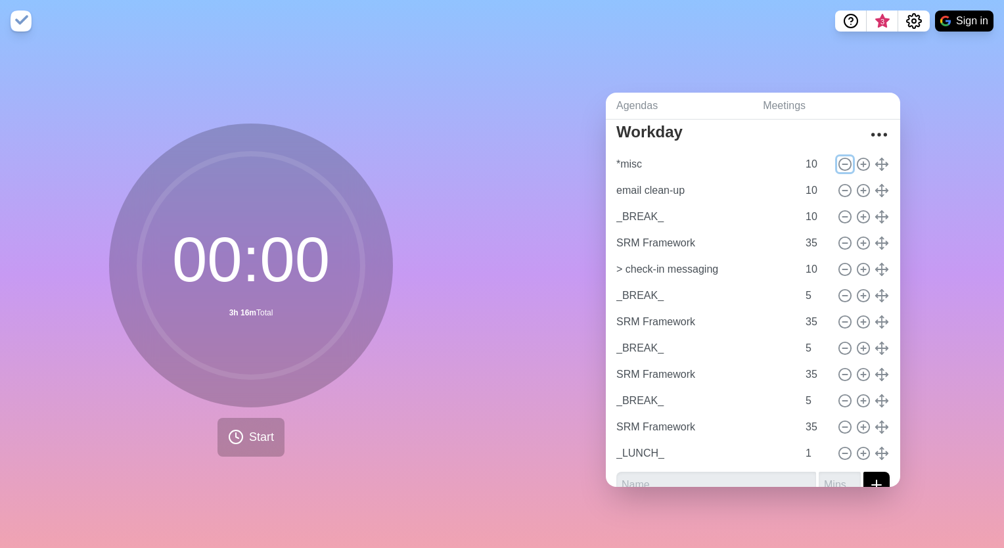
scroll to position [59, 0]
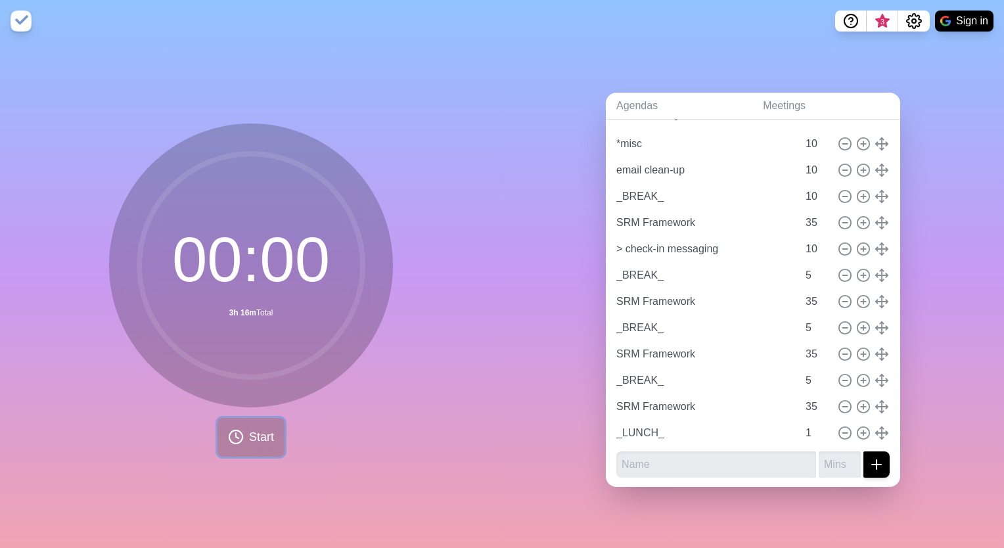
click at [241, 418] on button "Start" at bounding box center [251, 437] width 67 height 39
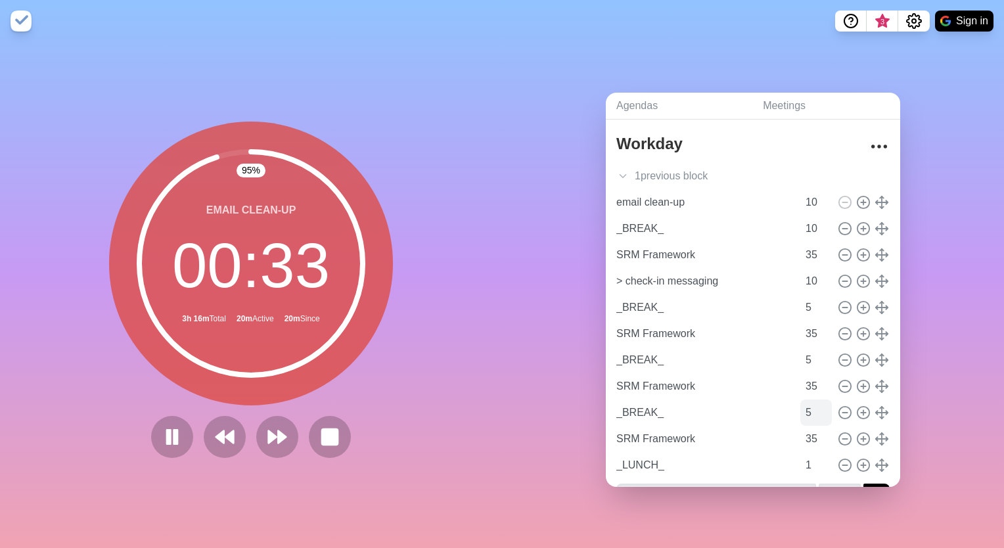
scroll to position [0, 0]
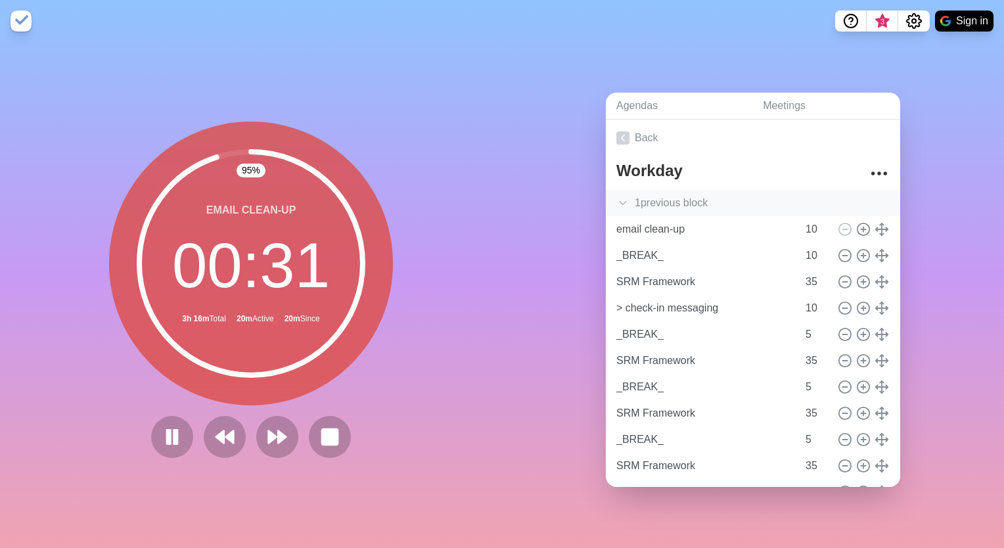
click at [634, 201] on div "1 previous block" at bounding box center [753, 203] width 294 height 26
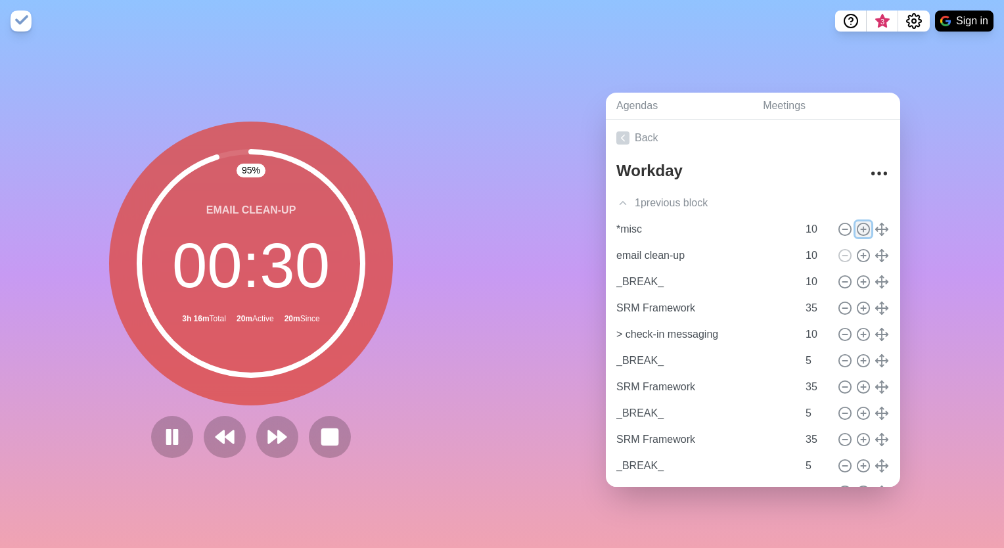
click at [856, 227] on icon at bounding box center [863, 229] width 14 height 14
type input "*misc"
type input "email clean-up"
type input "_BREAK_"
type input "10"
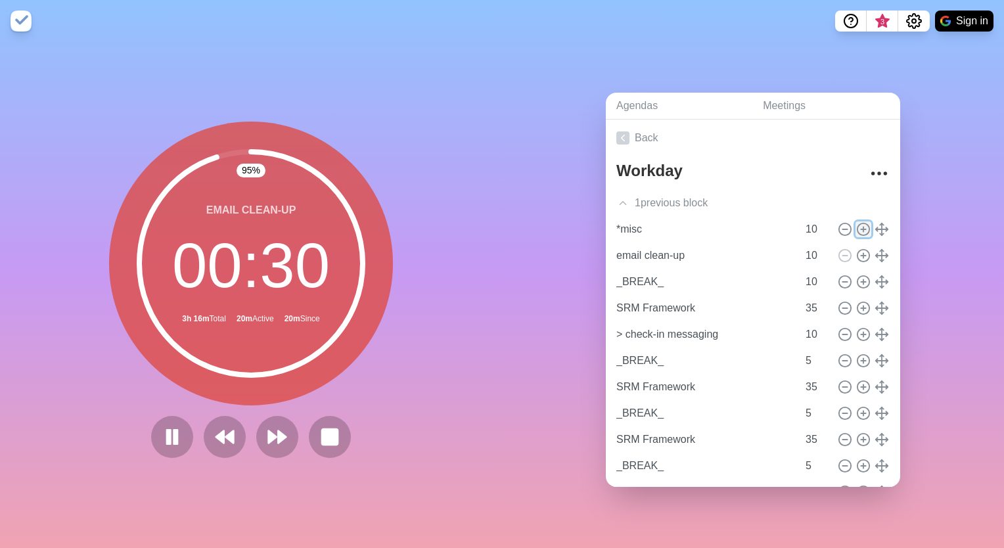
type input "SRM Framework"
type input "35"
type input "> check-in messaging"
type input "10"
type input "_BREAK_"
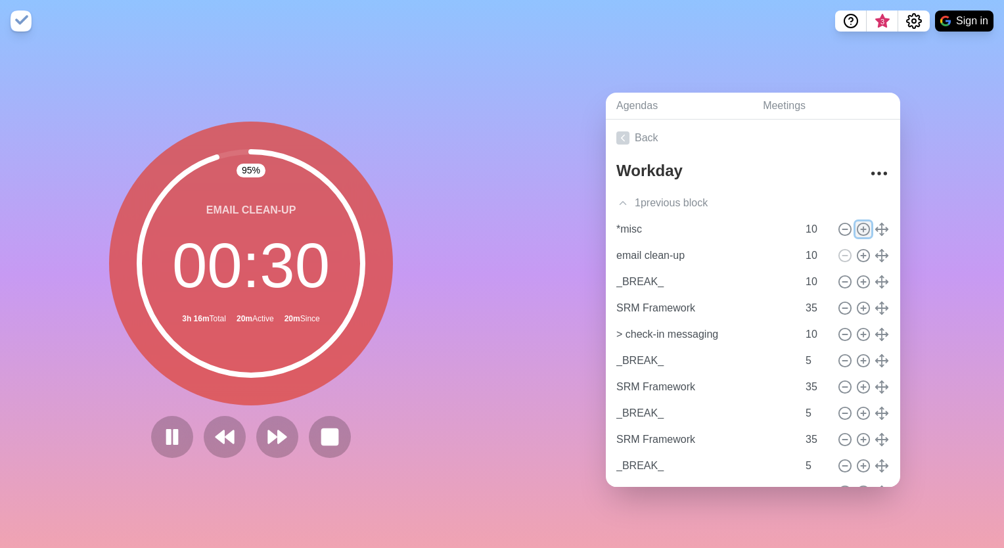
type input "5"
type input "SRM Framework"
type input "35"
type input "_BREAK_"
type input "5"
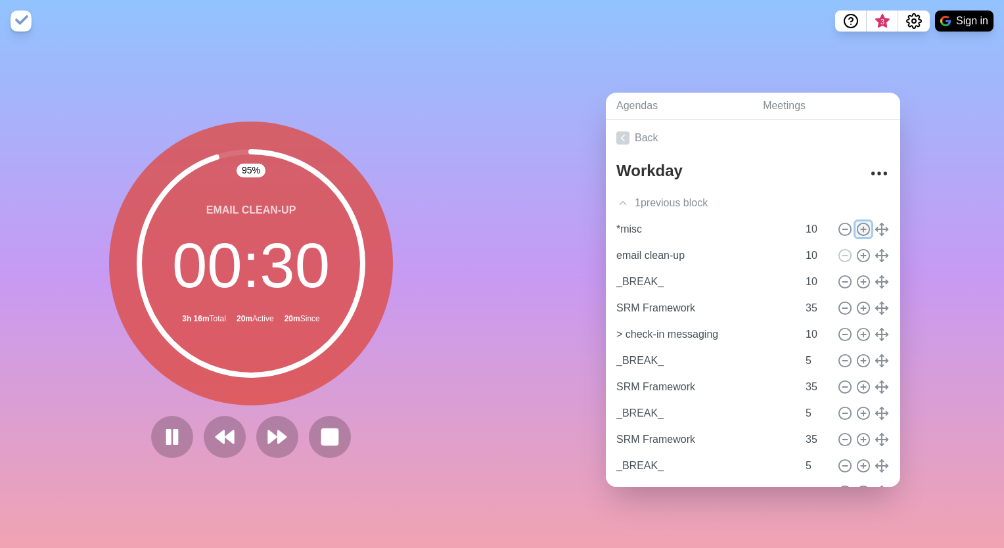
type input "SRM Framework"
type input "35"
type input "_BREAK_"
type input "5"
type input "SRM Framework"
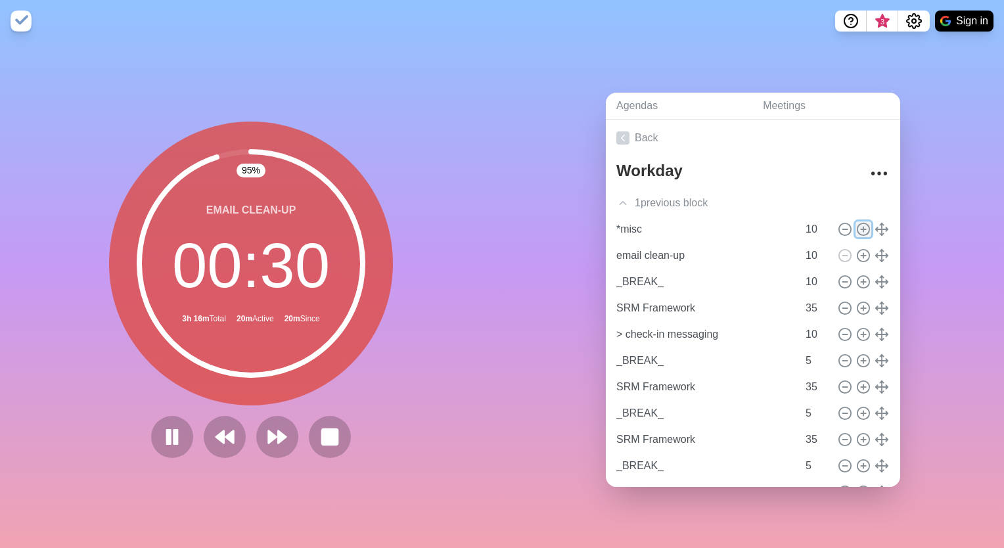
type input "35"
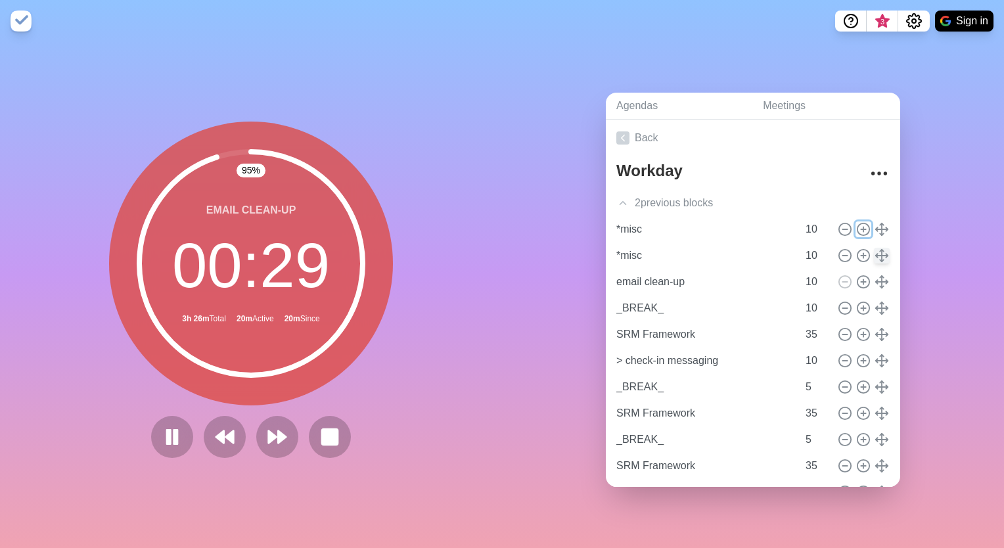
scroll to position [112, 0]
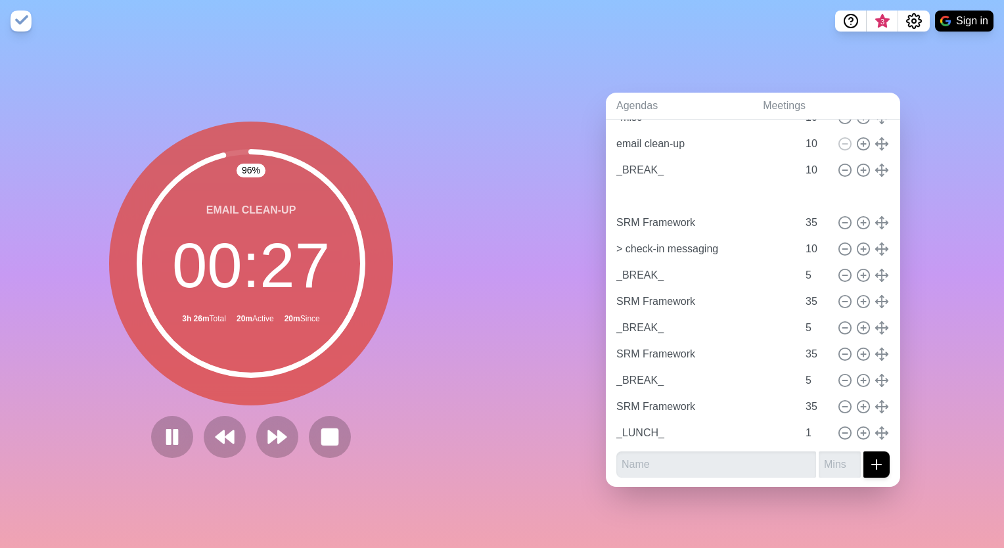
type input "_BREAK_"
type input "*misc"
type input "email clean-up"
click at [838, 242] on icon at bounding box center [845, 249] width 14 height 14
type input "_BREAK_"
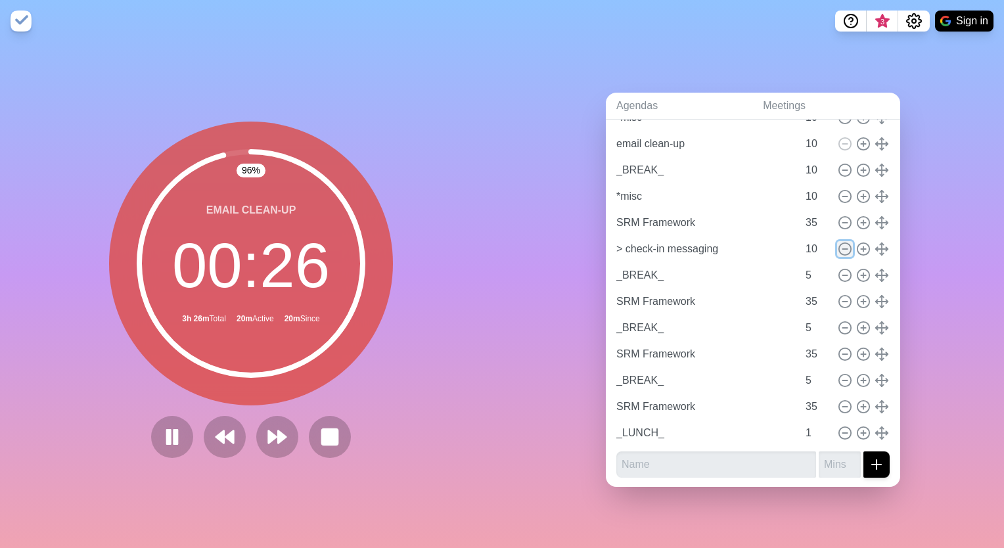
type input "5"
type input "SRM Framework"
type input "35"
type input "_BREAK_"
type input "5"
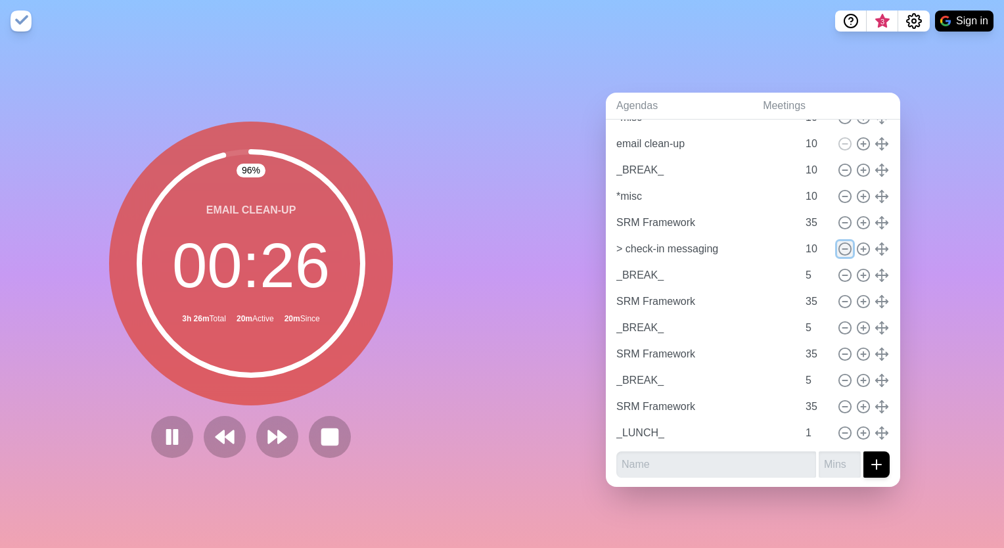
type input "SRM Framework"
type input "35"
type input "_BREAK_"
type input "5"
type input "SRM Framework"
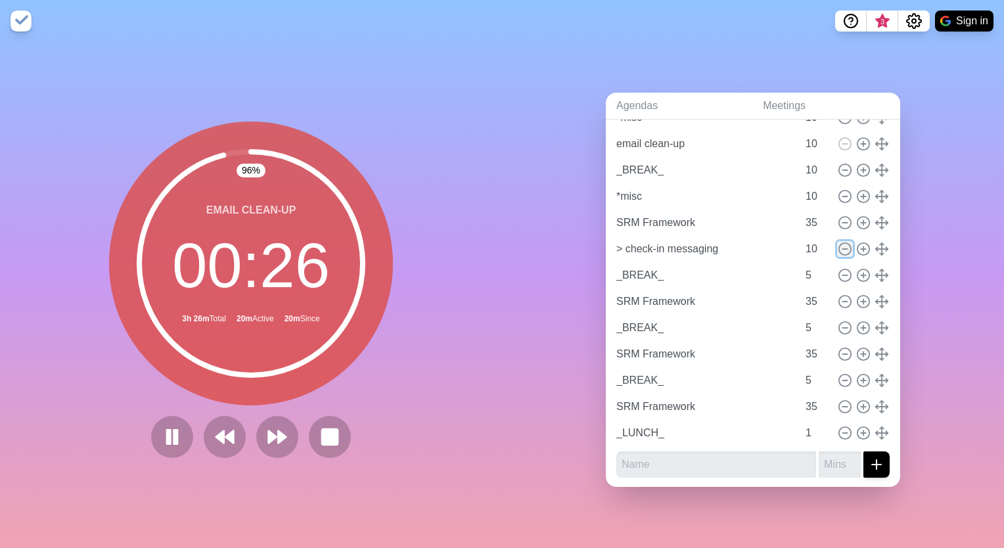
type input "35"
type input "_LUNCH_"
type input "1"
